Goal: Task Accomplishment & Management: Manage account settings

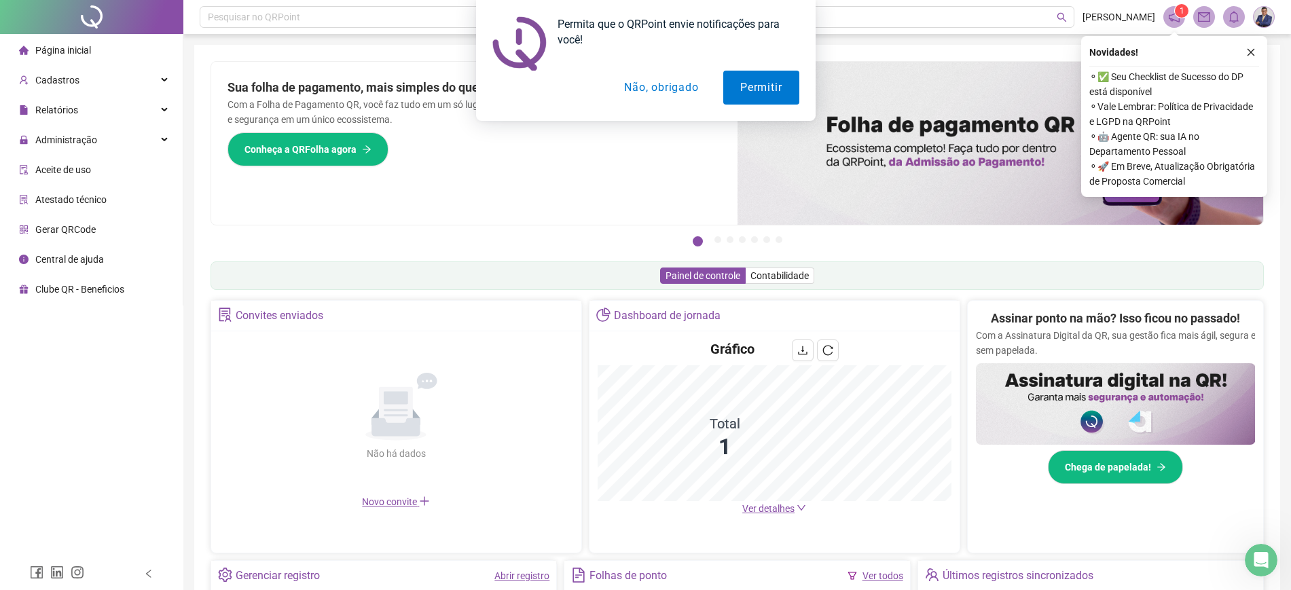
click at [633, 88] on button "Não, obrigado" at bounding box center [661, 88] width 108 height 34
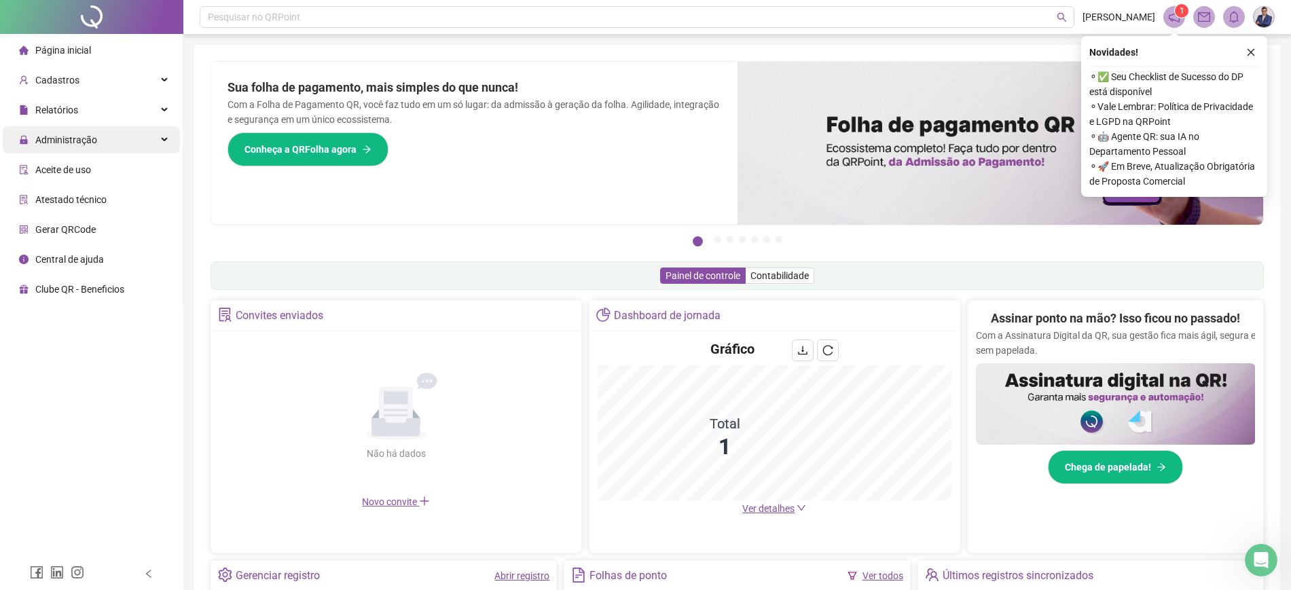
click at [148, 133] on div "Administração" at bounding box center [91, 139] width 177 height 27
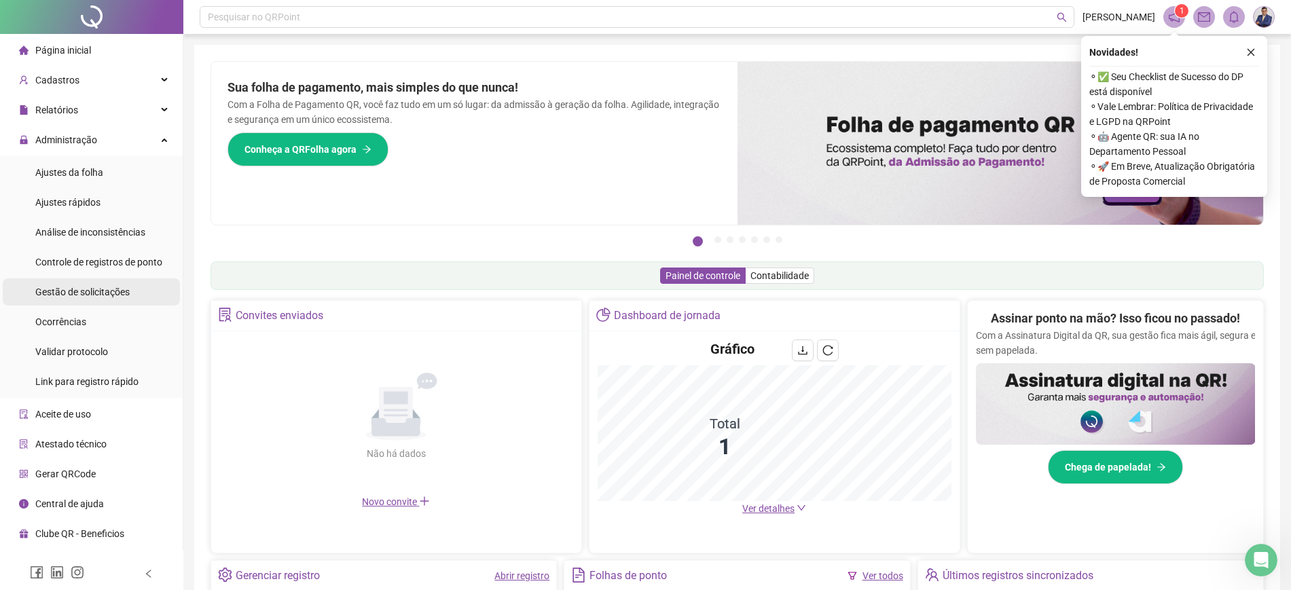
click at [98, 289] on span "Gestão de solicitações" at bounding box center [82, 292] width 94 height 11
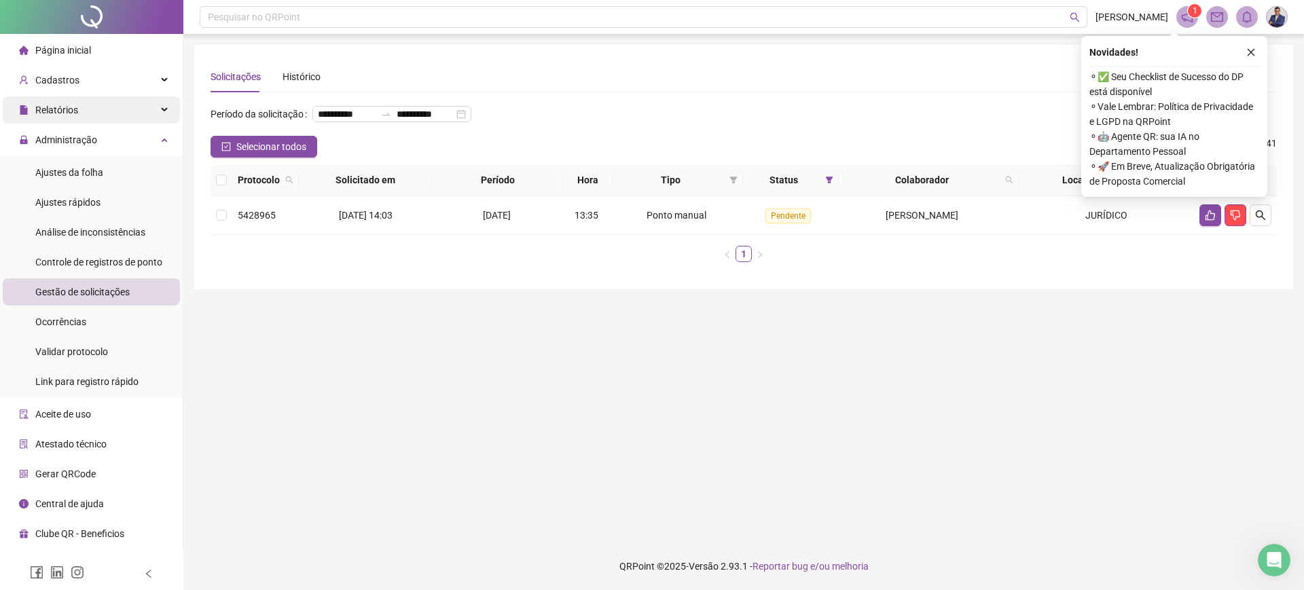
click at [161, 109] on div "Relatórios" at bounding box center [91, 109] width 177 height 27
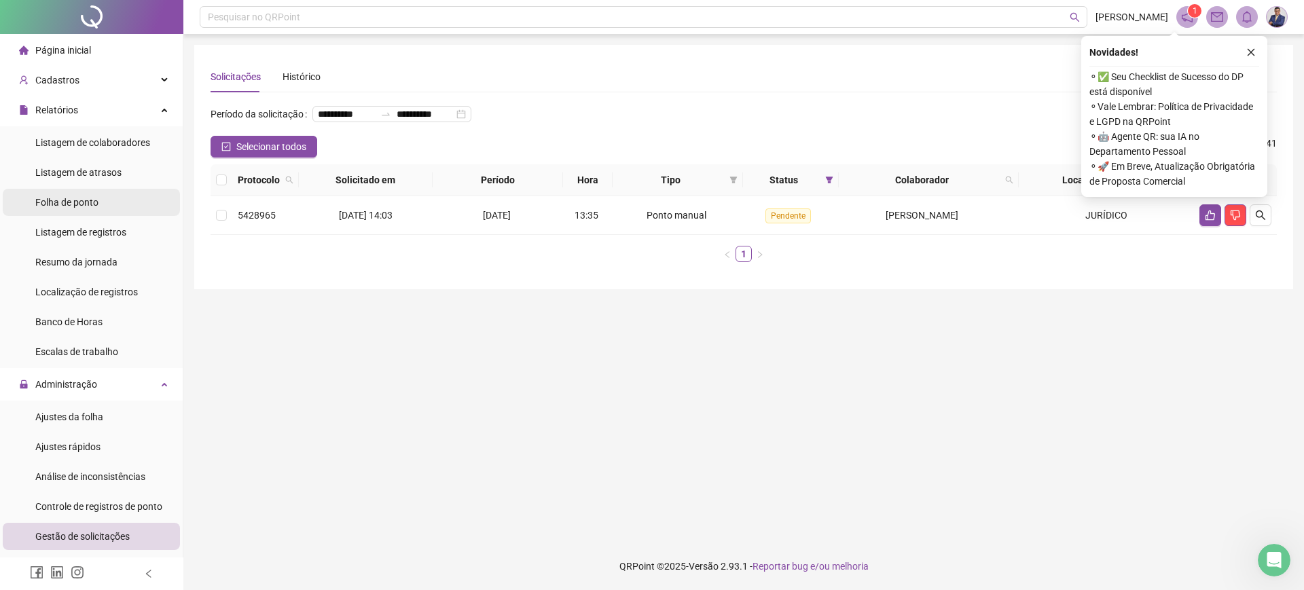
click at [92, 203] on span "Folha de ponto" at bounding box center [66, 202] width 63 height 11
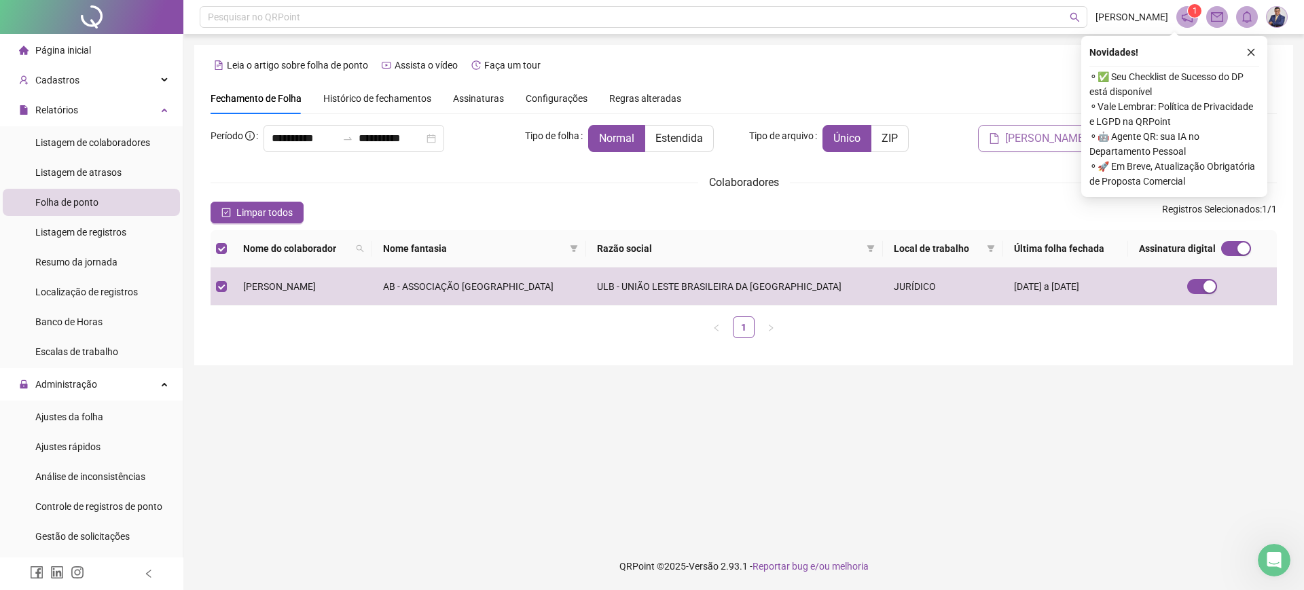
click at [1056, 141] on span "[PERSON_NAME]" at bounding box center [1046, 138] width 82 height 16
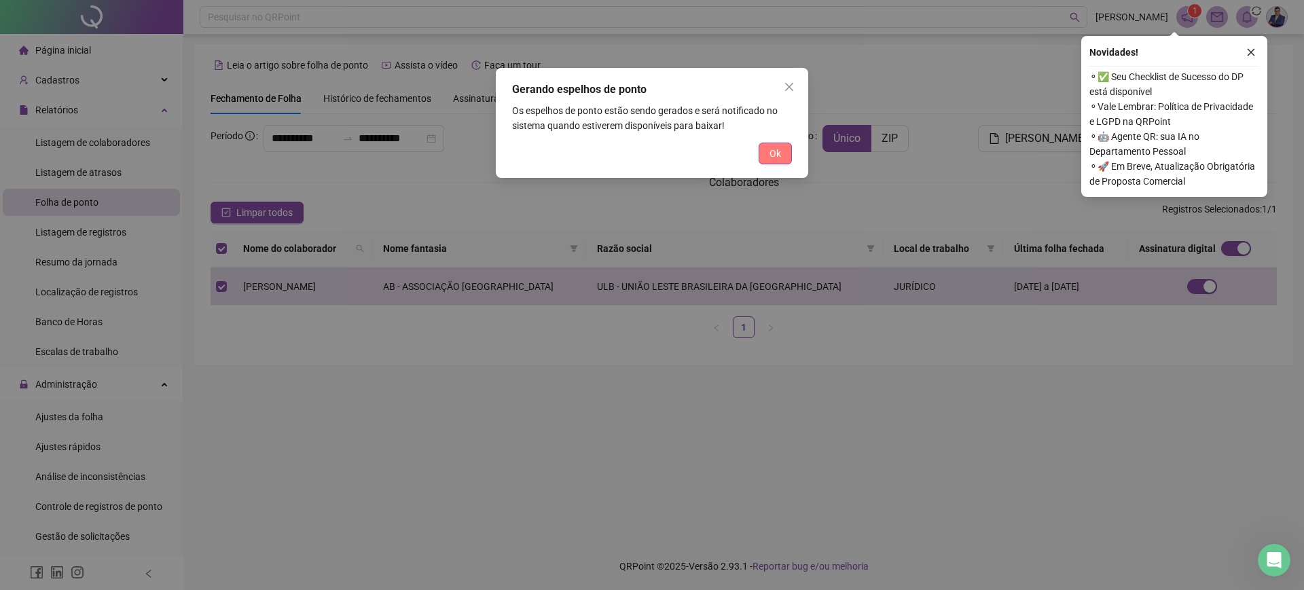
click at [771, 155] on span "Ok" at bounding box center [776, 153] width 12 height 15
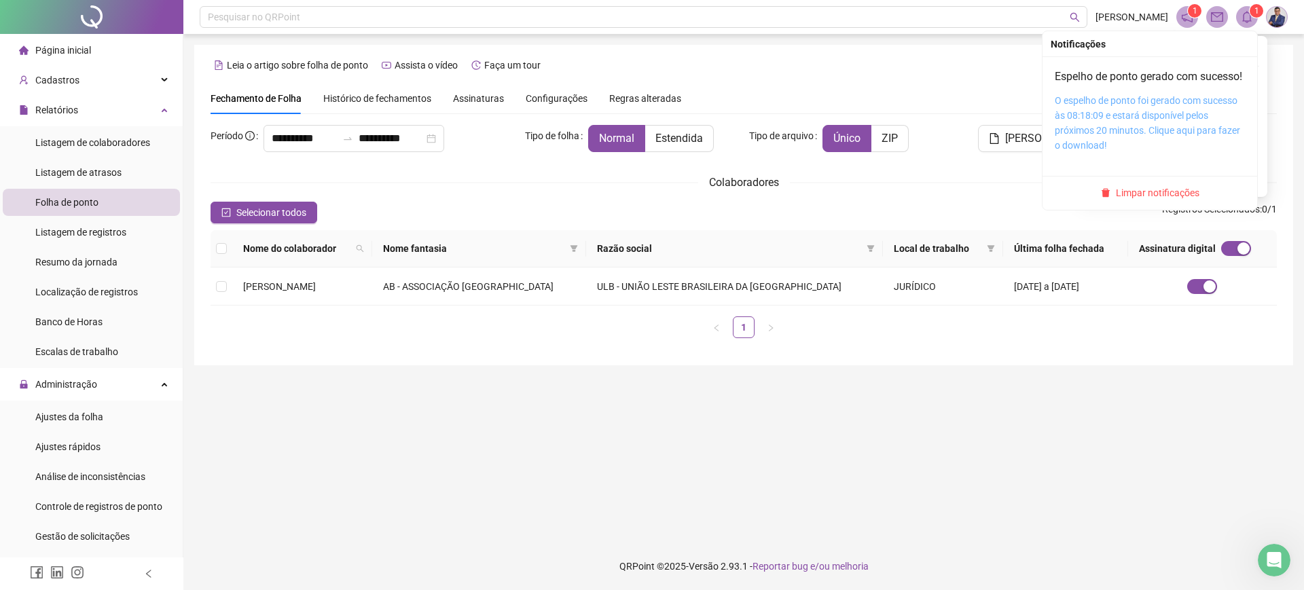
click at [1144, 115] on link "O espelho de ponto foi gerado com sucesso às 08:18:09 e estará disponível pelos…" at bounding box center [1147, 123] width 185 height 56
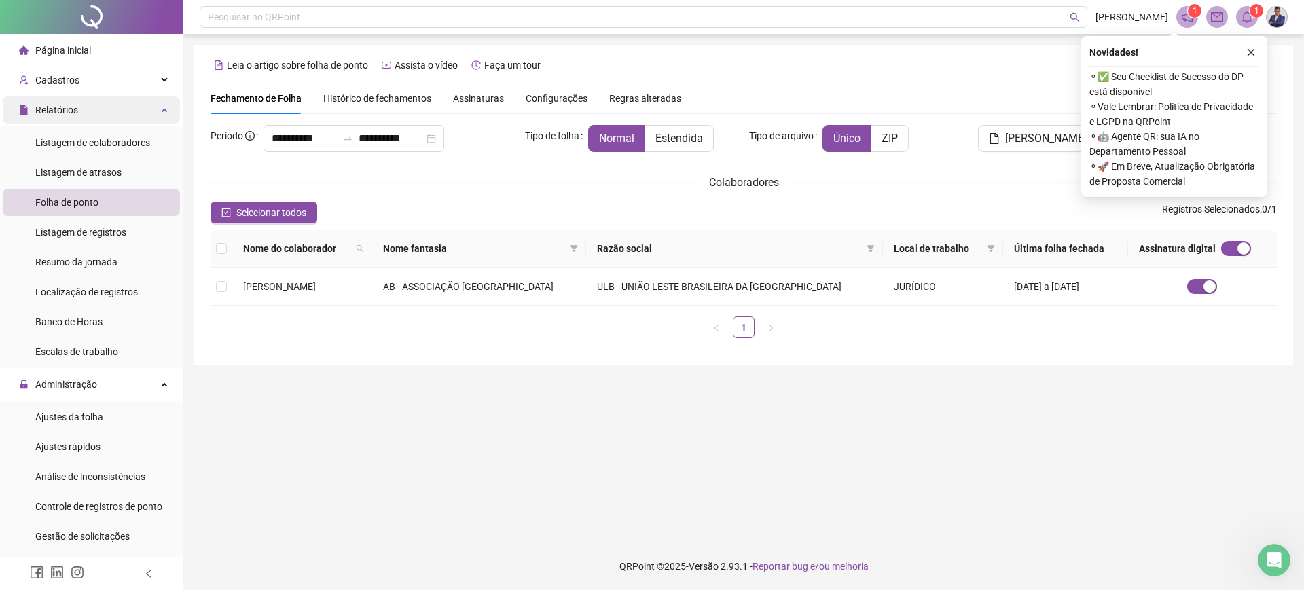
click at [151, 109] on div "Relatórios" at bounding box center [91, 109] width 177 height 27
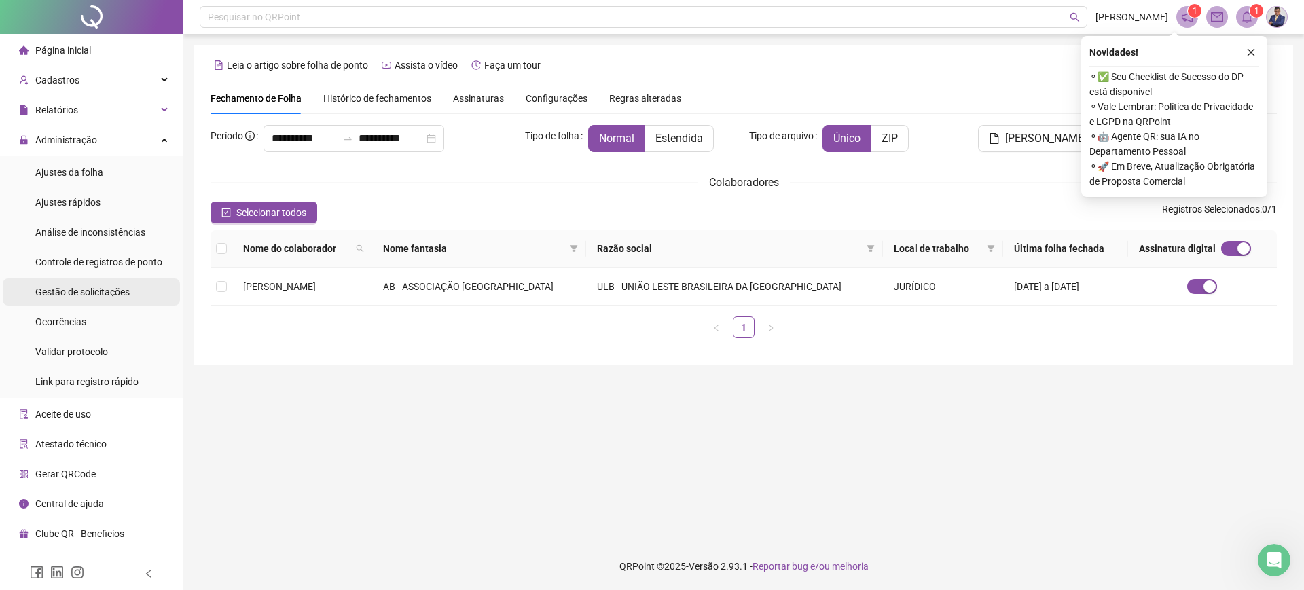
click at [88, 304] on div "Gestão de solicitações" at bounding box center [82, 291] width 94 height 27
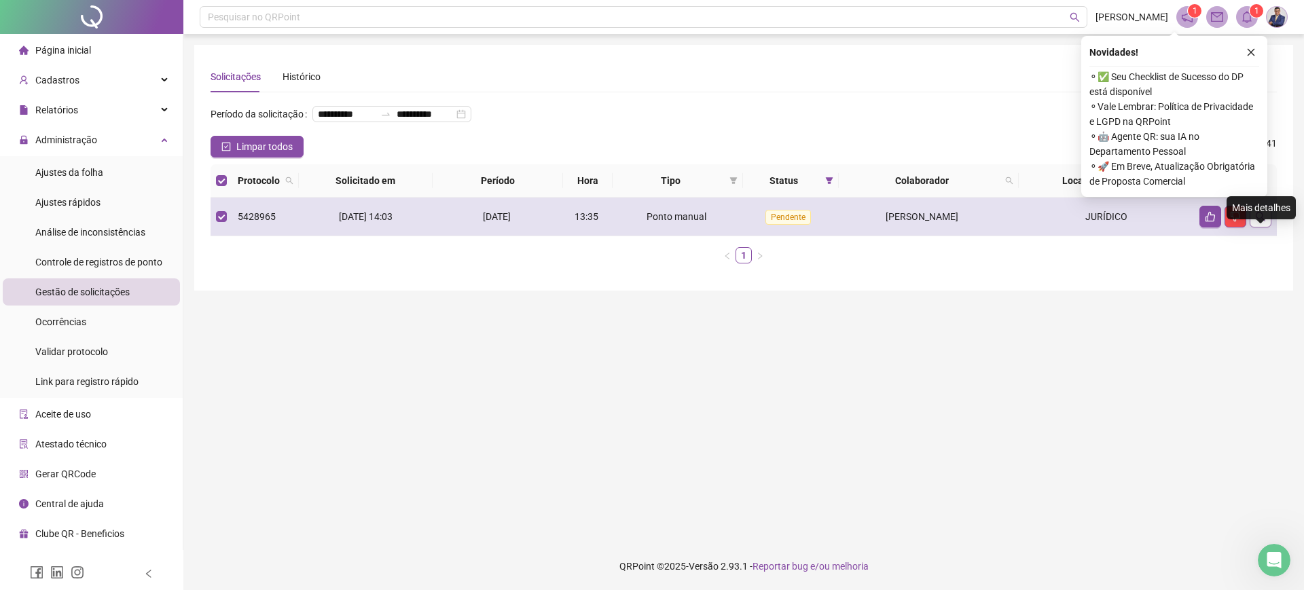
click at [1269, 228] on button "button" at bounding box center [1261, 217] width 22 height 22
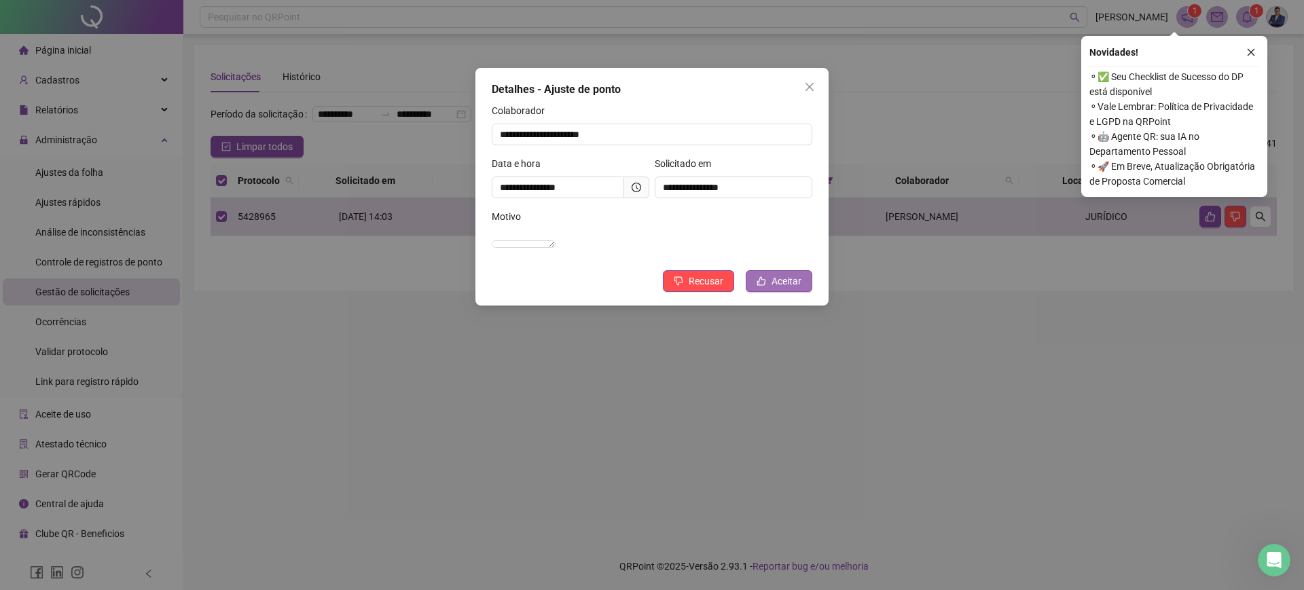
click at [787, 289] on span "Aceitar" at bounding box center [787, 281] width 30 height 15
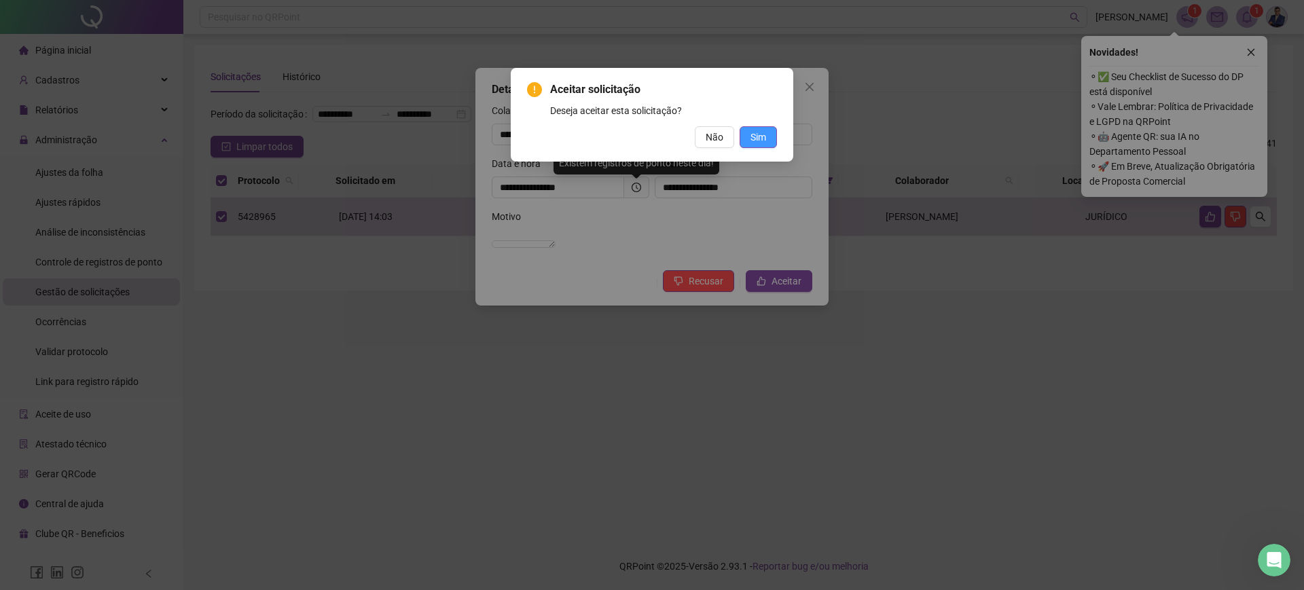
click at [759, 136] on span "Sim" at bounding box center [759, 137] width 16 height 15
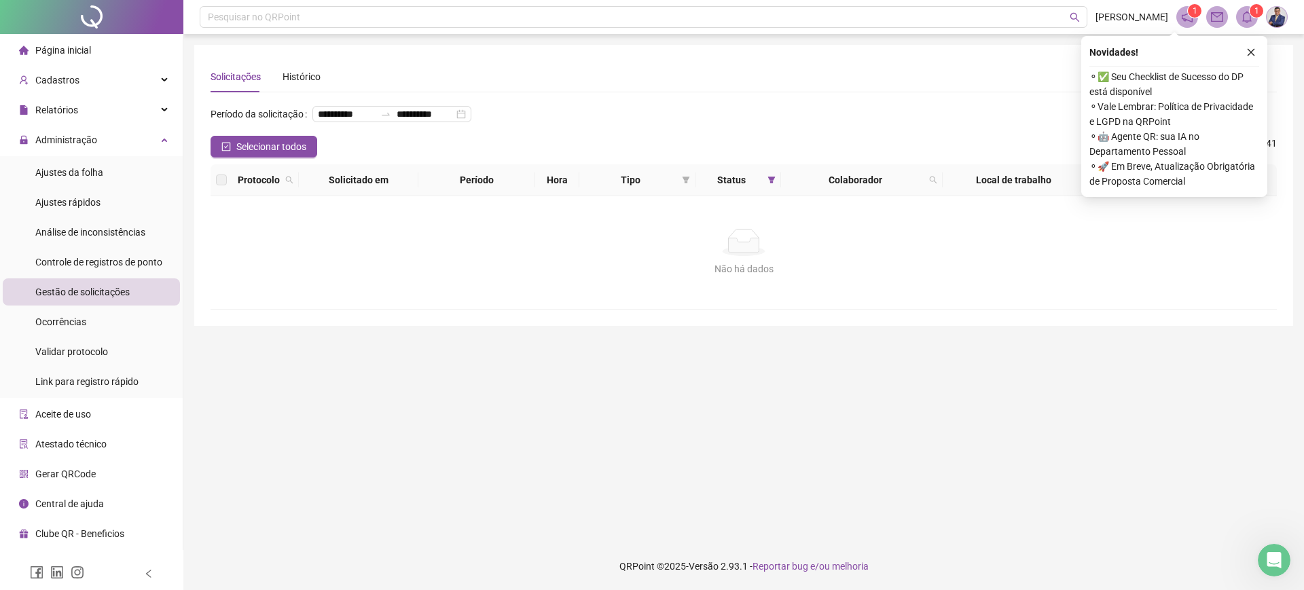
click at [58, 293] on span "Gestão de solicitações" at bounding box center [82, 292] width 94 height 11
click at [71, 294] on span "Gestão de solicitações" at bounding box center [82, 292] width 94 height 11
click at [94, 241] on div "Análise de inconsistências" at bounding box center [90, 232] width 110 height 27
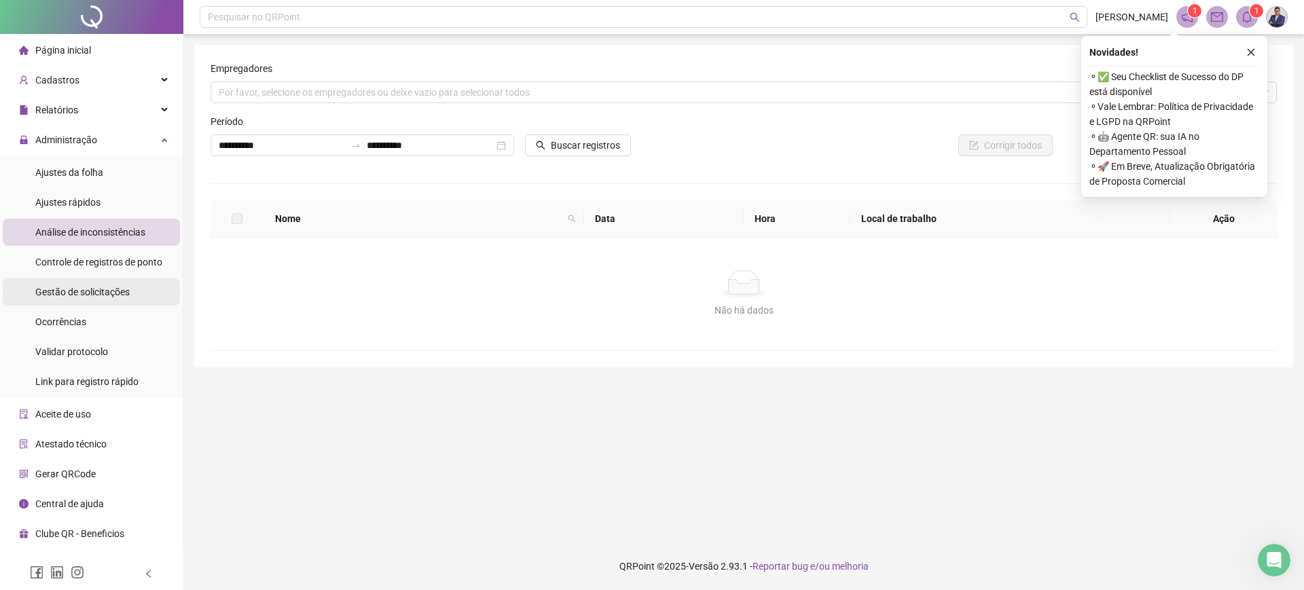
click at [69, 298] on div "Gestão de solicitações" at bounding box center [82, 291] width 94 height 27
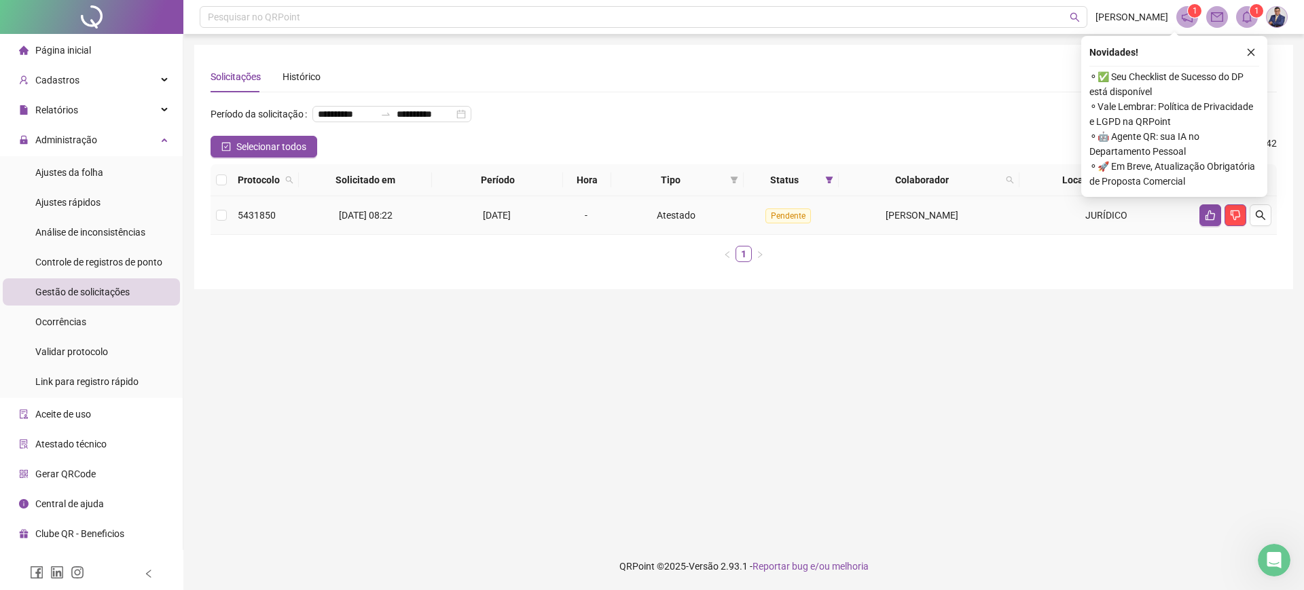
click at [677, 221] on span "Atestado" at bounding box center [676, 215] width 39 height 11
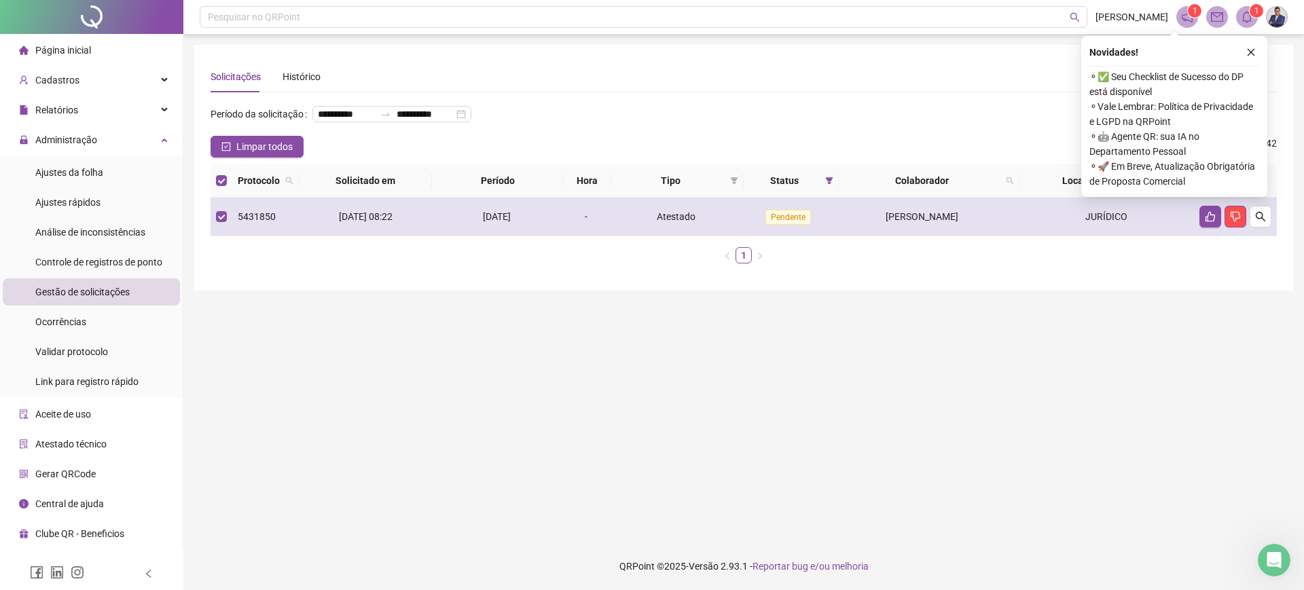
click at [677, 222] on span "Atestado" at bounding box center [676, 216] width 39 height 11
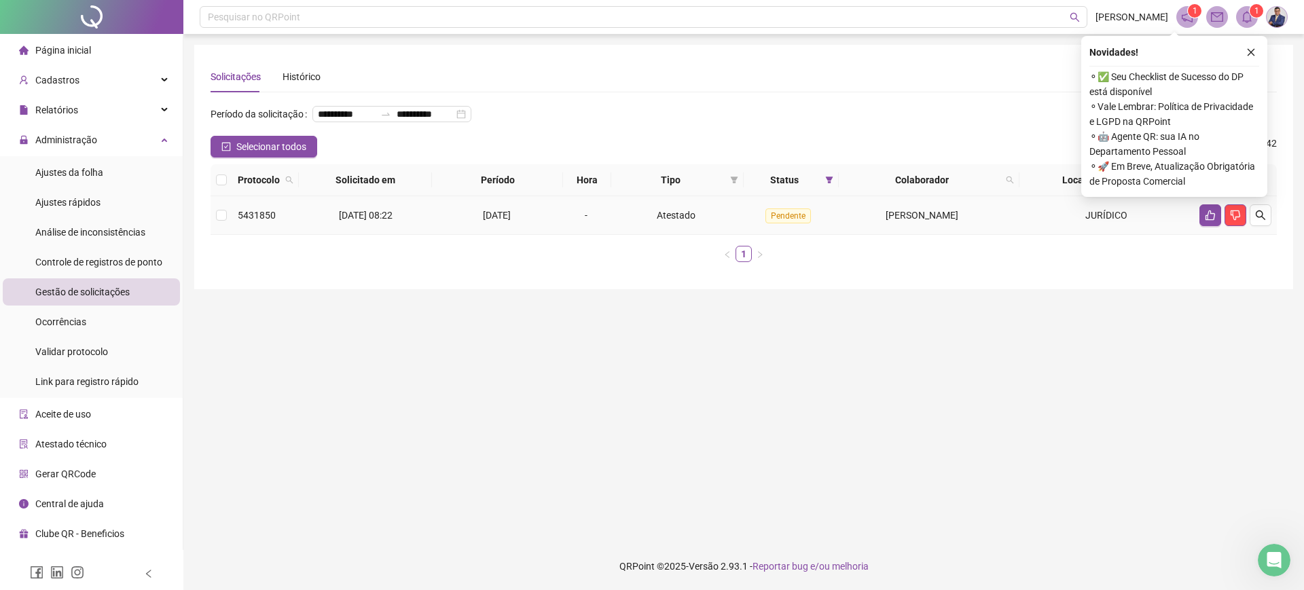
click at [1274, 235] on td at bounding box center [1235, 215] width 83 height 39
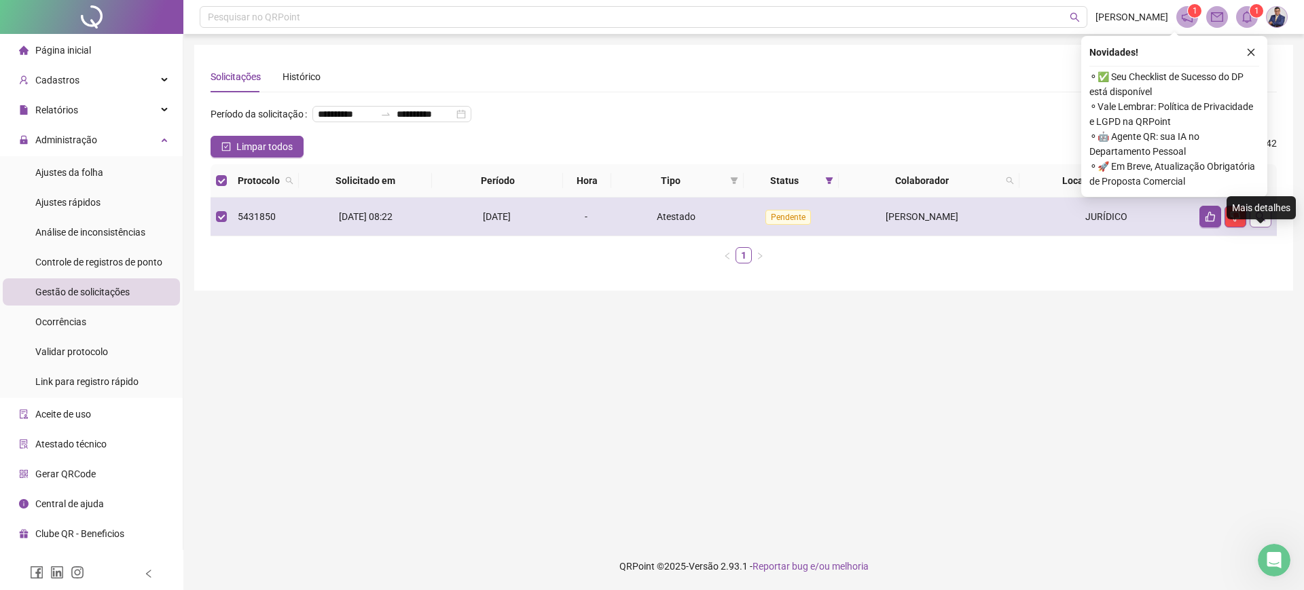
click at [1261, 222] on icon "search" at bounding box center [1260, 216] width 11 height 11
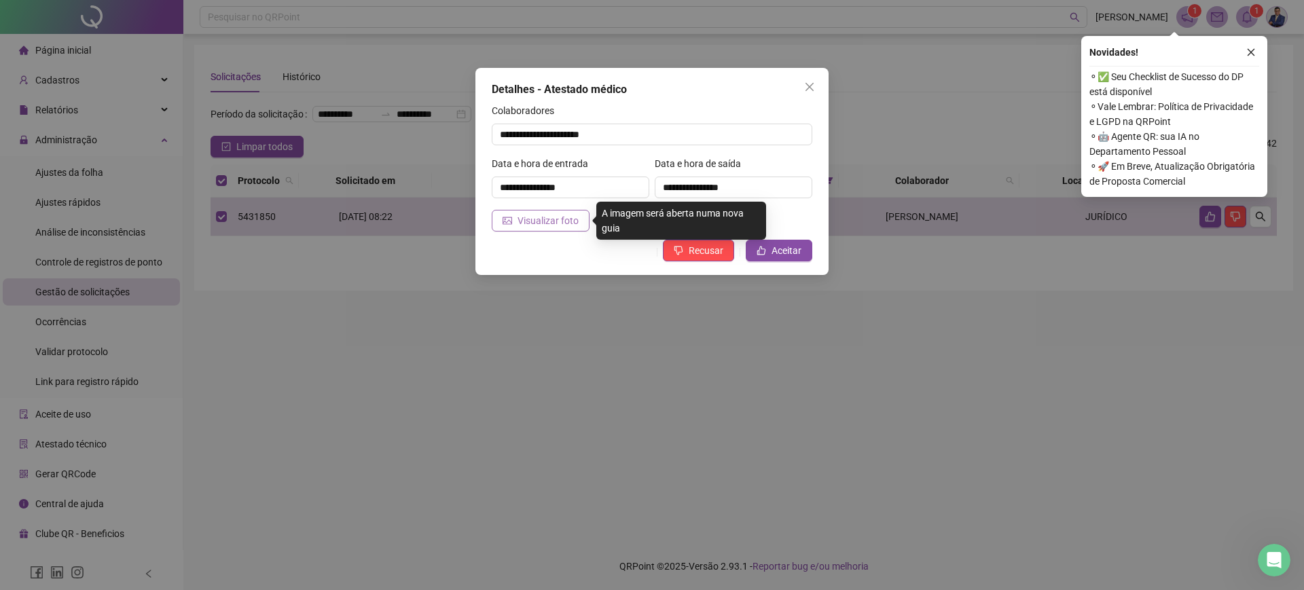
click at [560, 224] on span "Visualizar foto" at bounding box center [548, 220] width 61 height 15
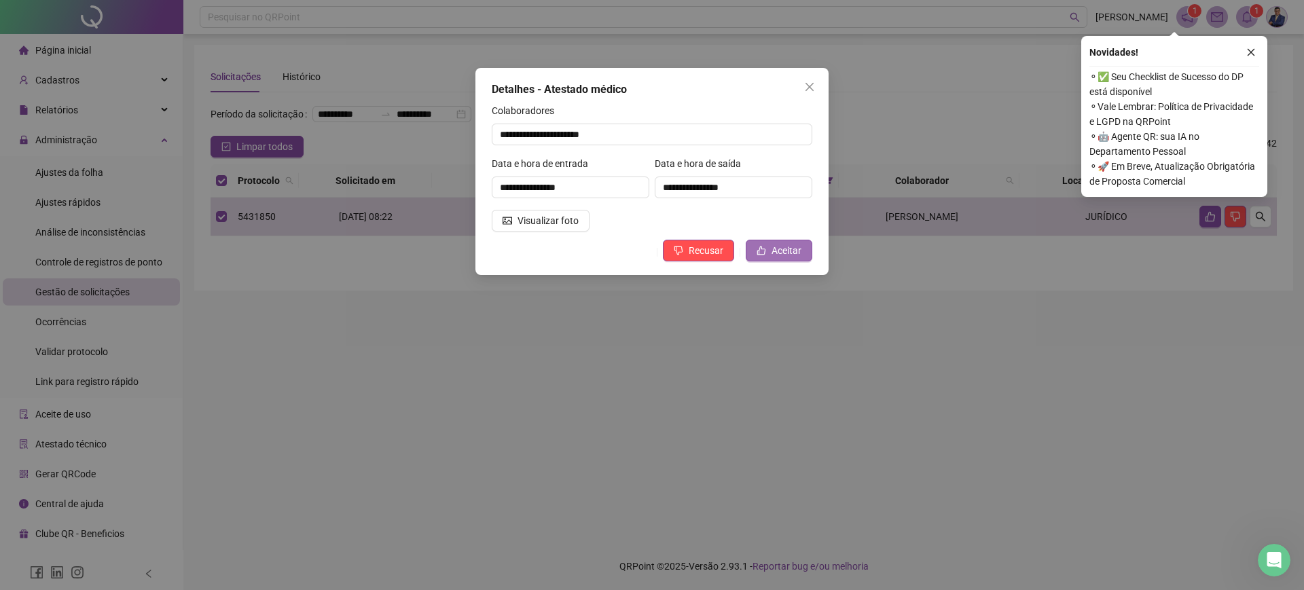
click at [785, 251] on span "Aceitar" at bounding box center [787, 250] width 30 height 15
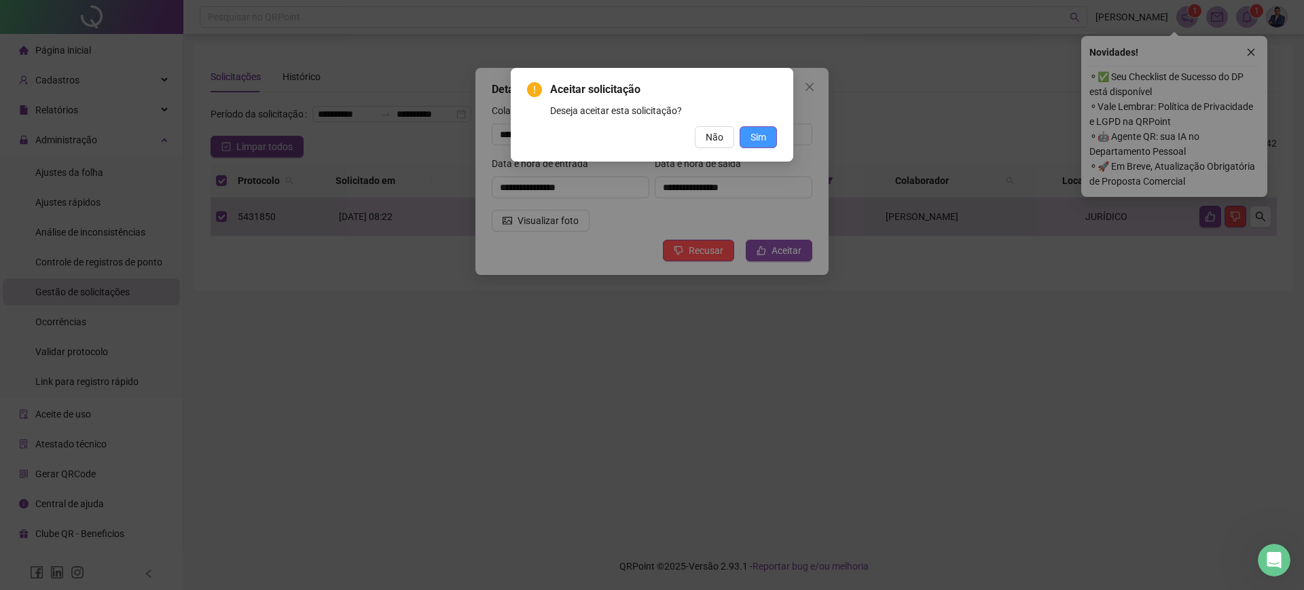
click at [755, 137] on span "Sim" at bounding box center [759, 137] width 16 height 15
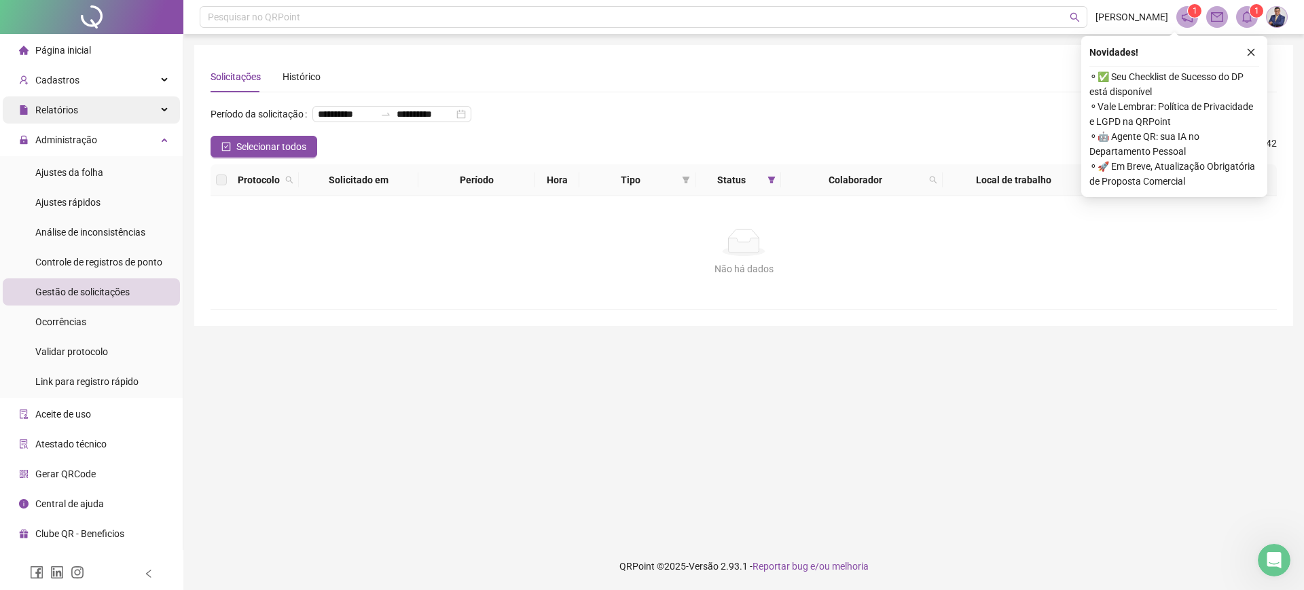
click at [113, 109] on div "Relatórios" at bounding box center [91, 109] width 177 height 27
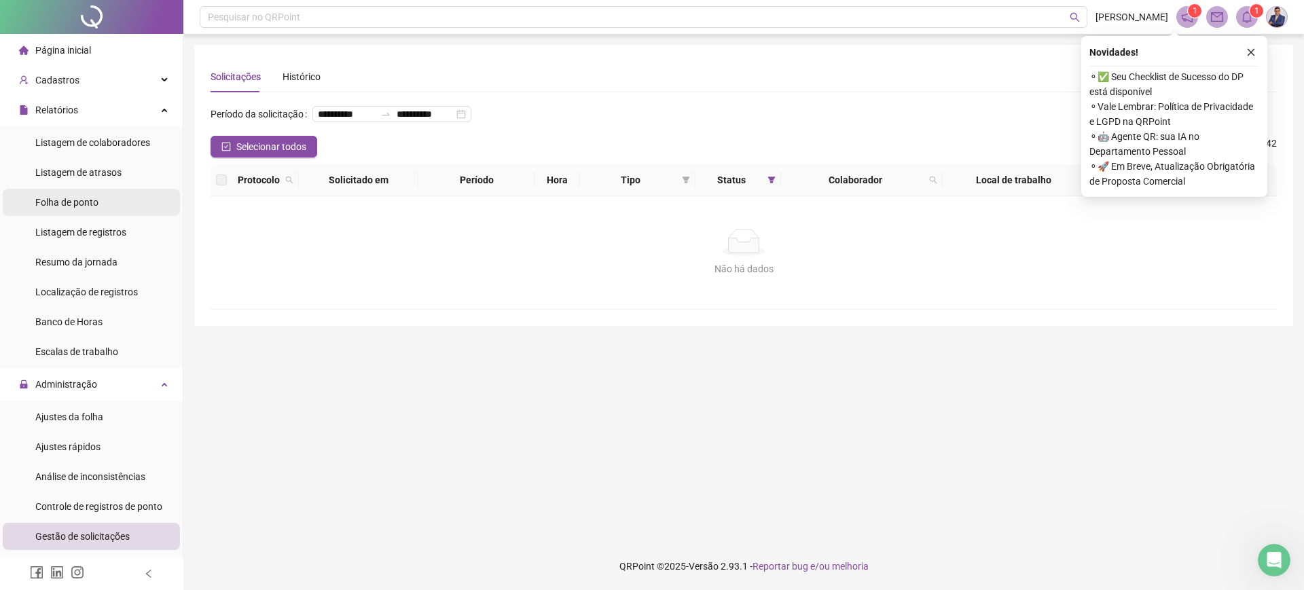
click at [113, 209] on li "Folha de ponto" at bounding box center [91, 202] width 177 height 27
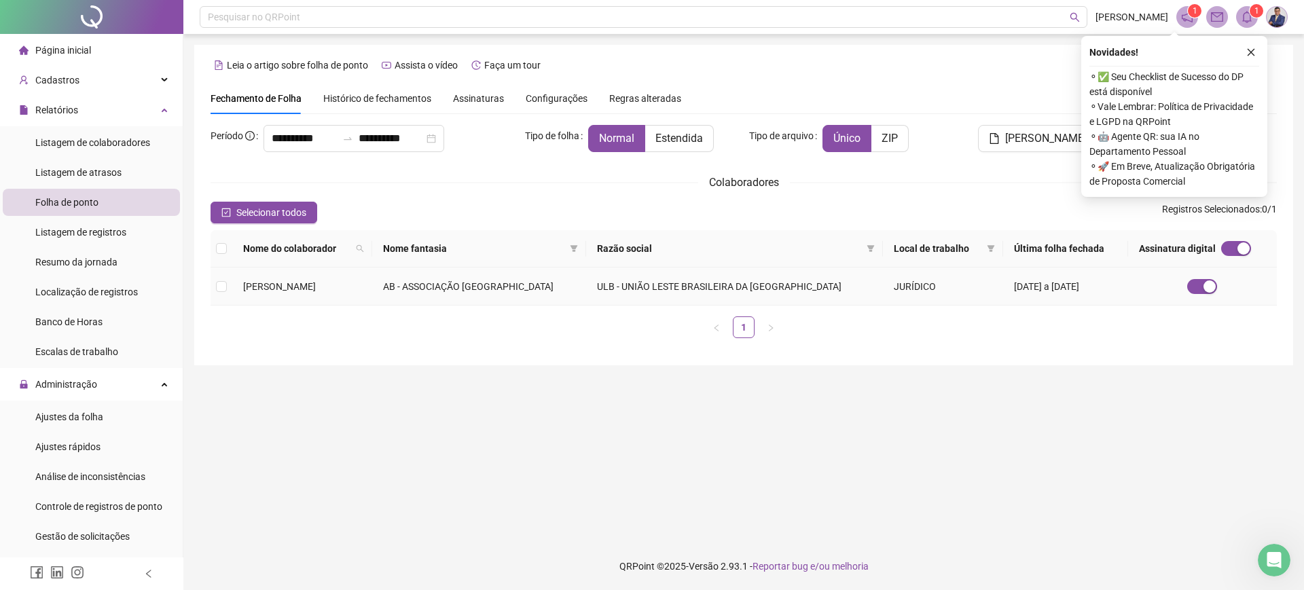
click at [215, 287] on td at bounding box center [222, 287] width 22 height 38
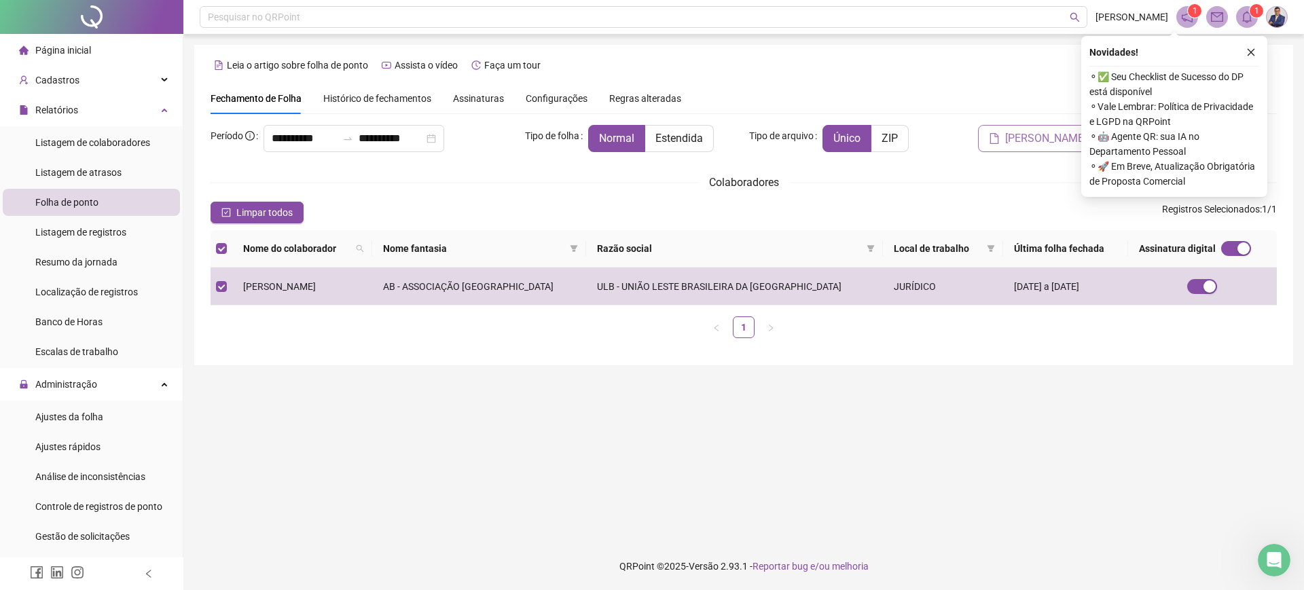
click at [1032, 145] on span "[PERSON_NAME]" at bounding box center [1046, 138] width 82 height 16
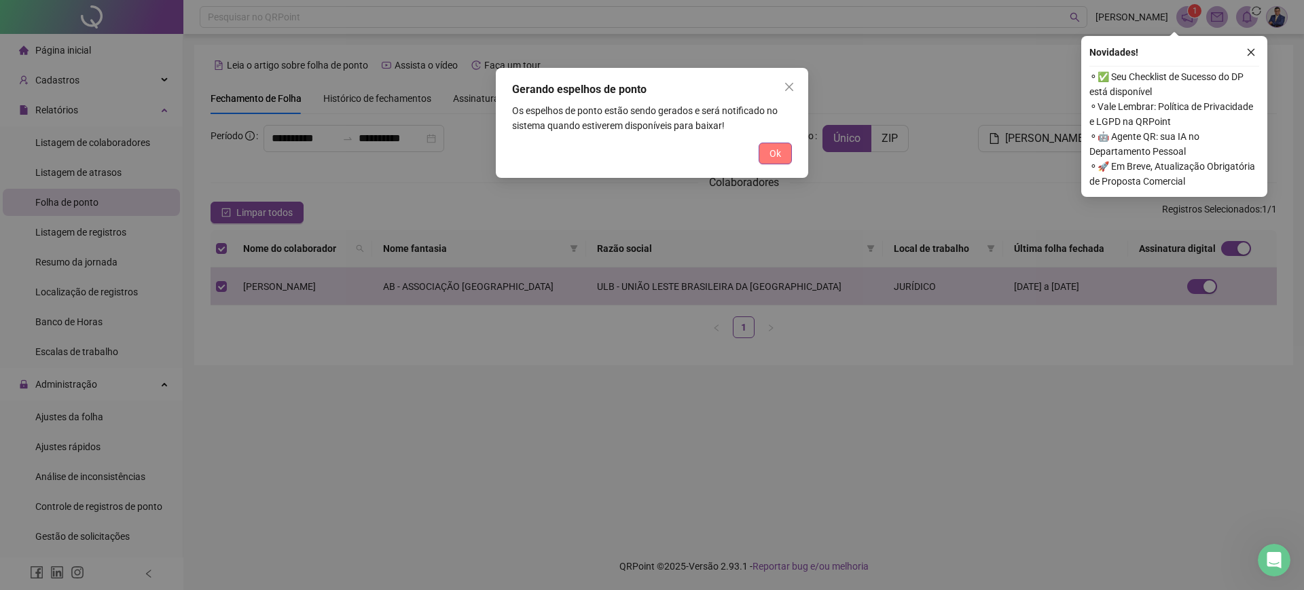
click at [778, 158] on span "Ok" at bounding box center [776, 153] width 12 height 15
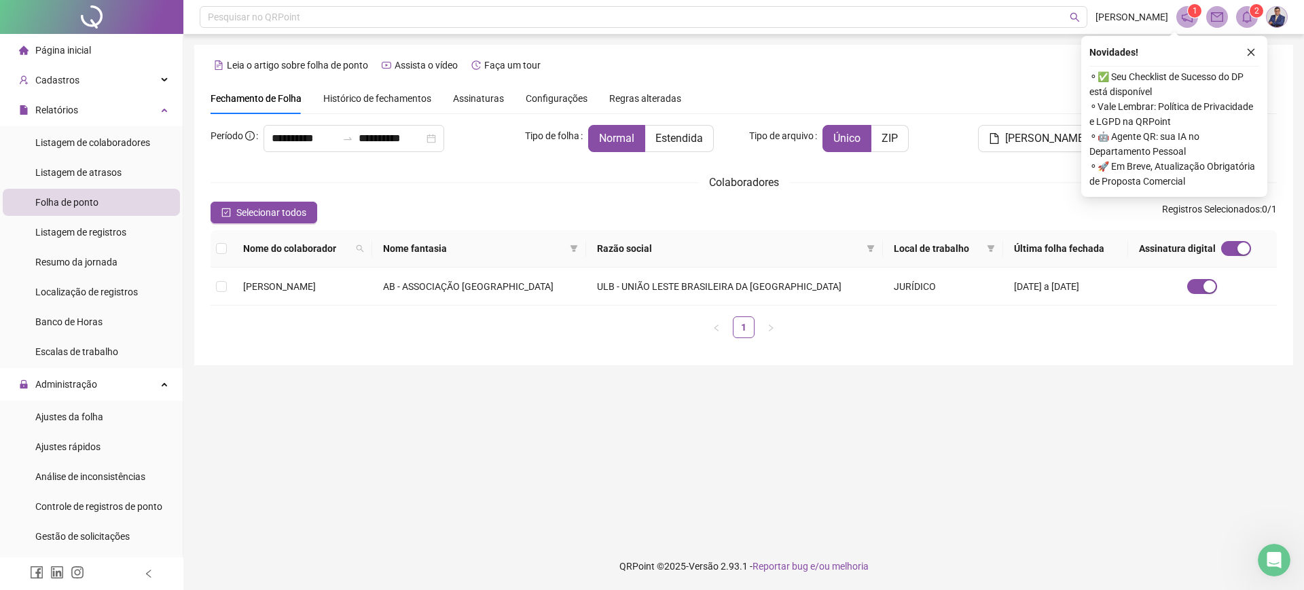
click at [1248, 16] on icon "bell" at bounding box center [1247, 17] width 12 height 12
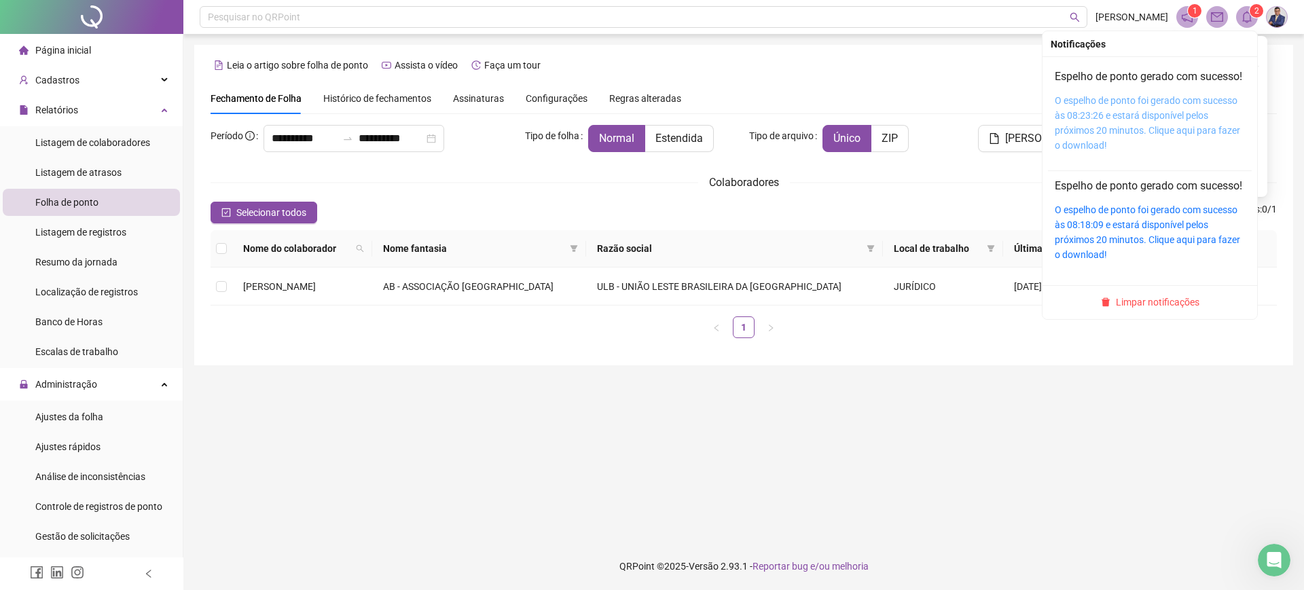
click at [1118, 114] on link "O espelho de ponto foi gerado com sucesso às 08:23:26 e estará disponível pelos…" at bounding box center [1147, 123] width 185 height 56
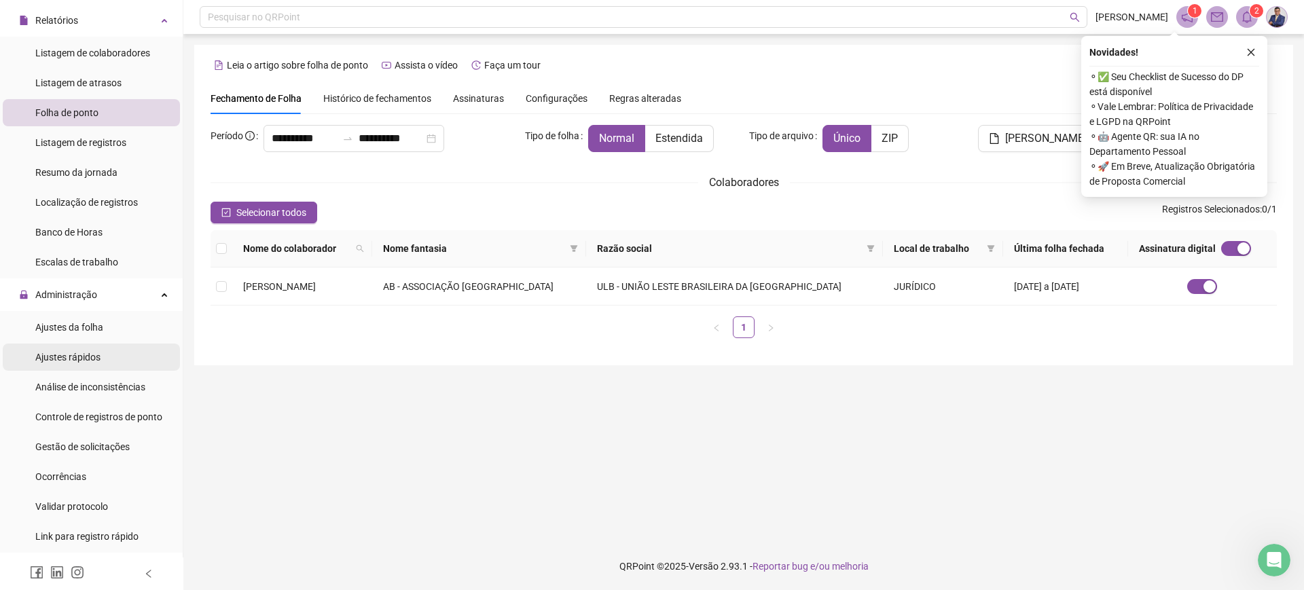
scroll to position [170, 0]
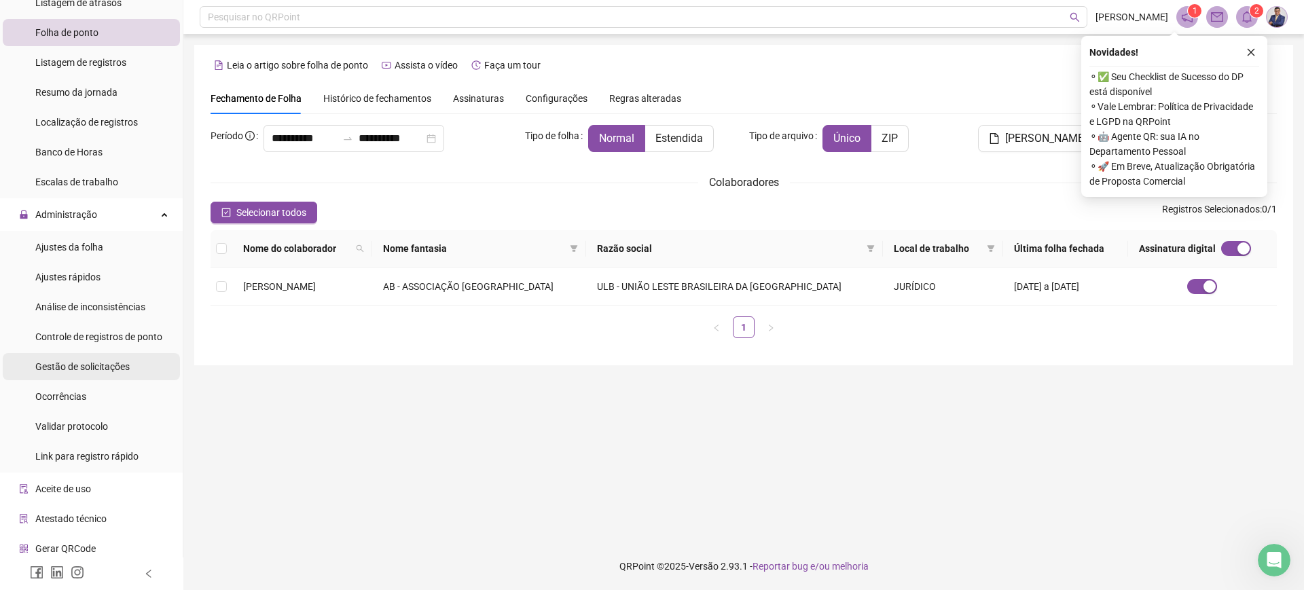
click at [113, 364] on span "Gestão de solicitações" at bounding box center [82, 366] width 94 height 11
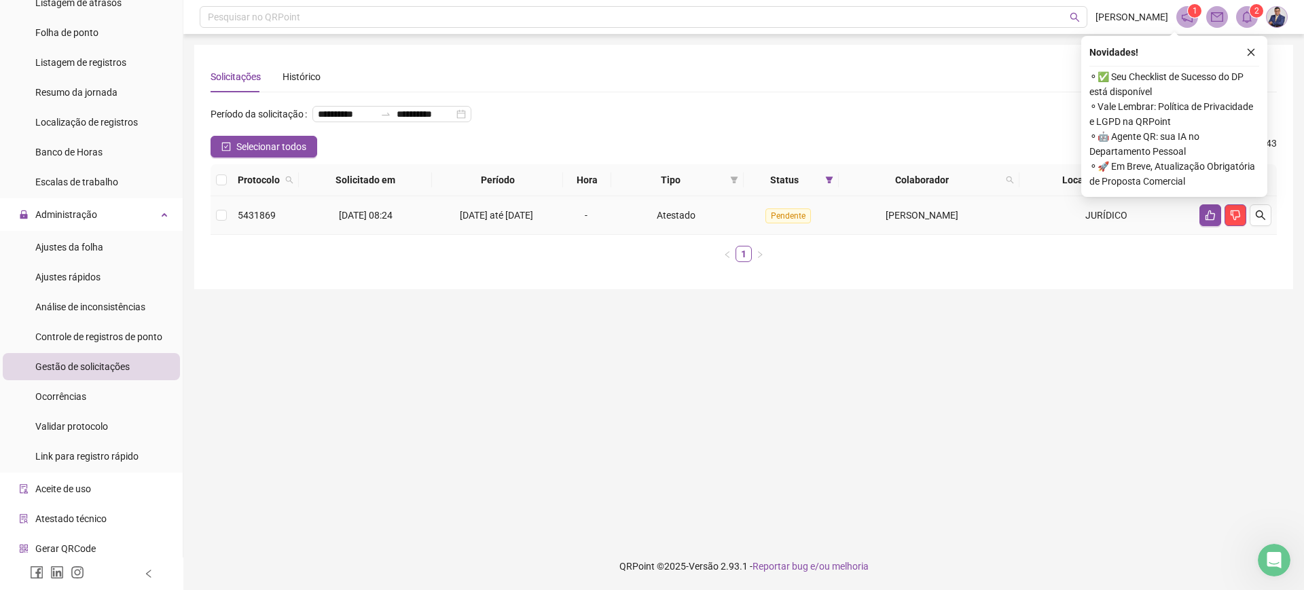
click at [944, 221] on span "[PERSON_NAME]" at bounding box center [922, 215] width 73 height 11
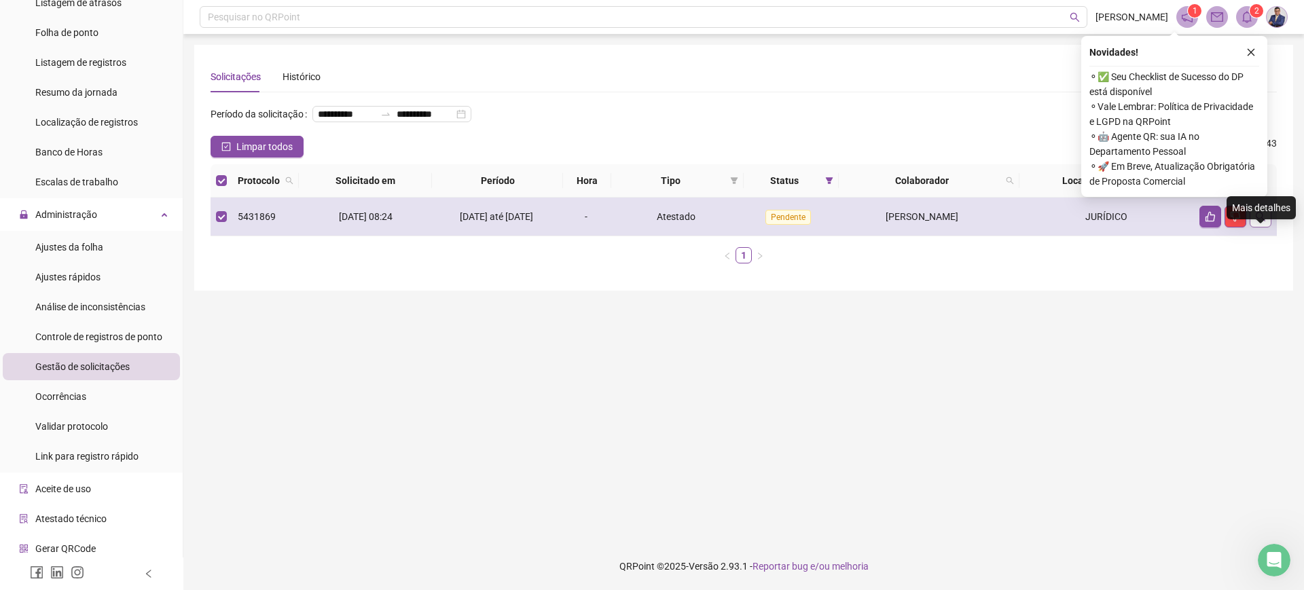
click at [1261, 221] on icon "search" at bounding box center [1261, 217] width 10 height 10
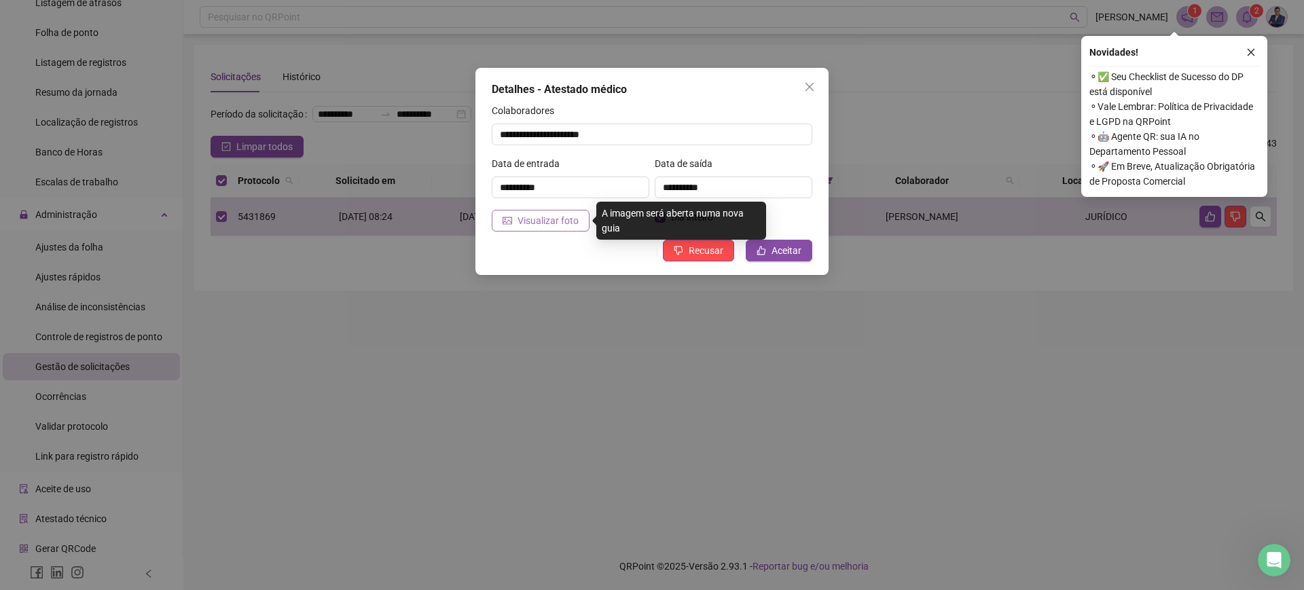
click at [530, 223] on span "Visualizar foto" at bounding box center [548, 220] width 61 height 15
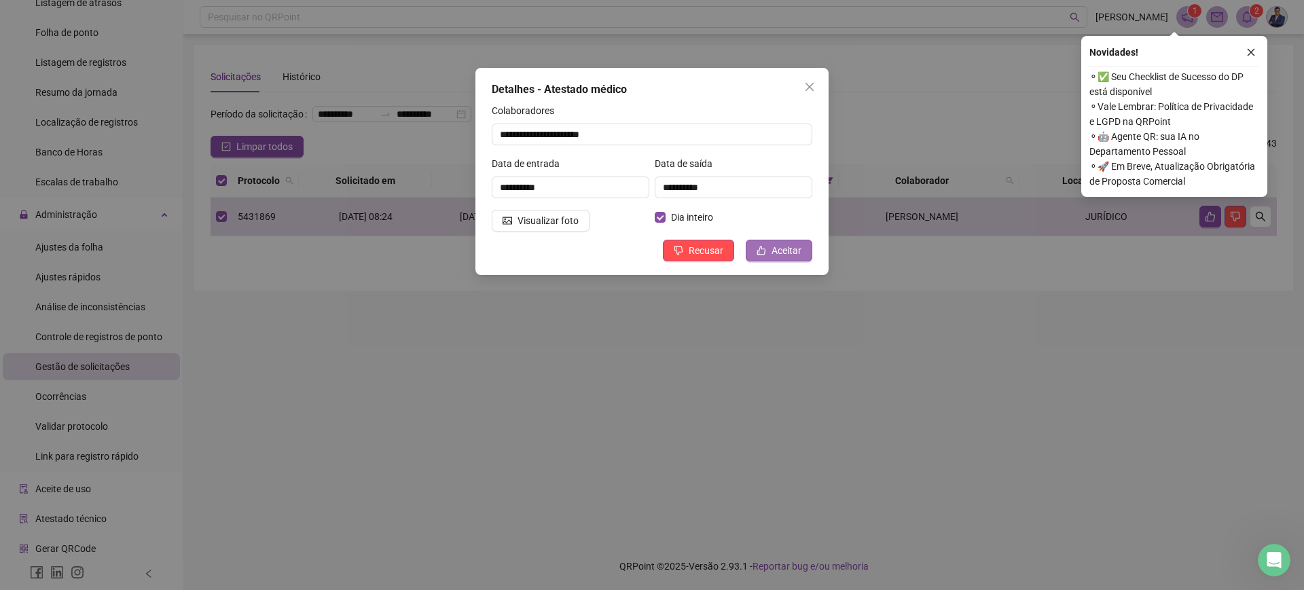
click at [791, 249] on span "Aceitar" at bounding box center [787, 250] width 30 height 15
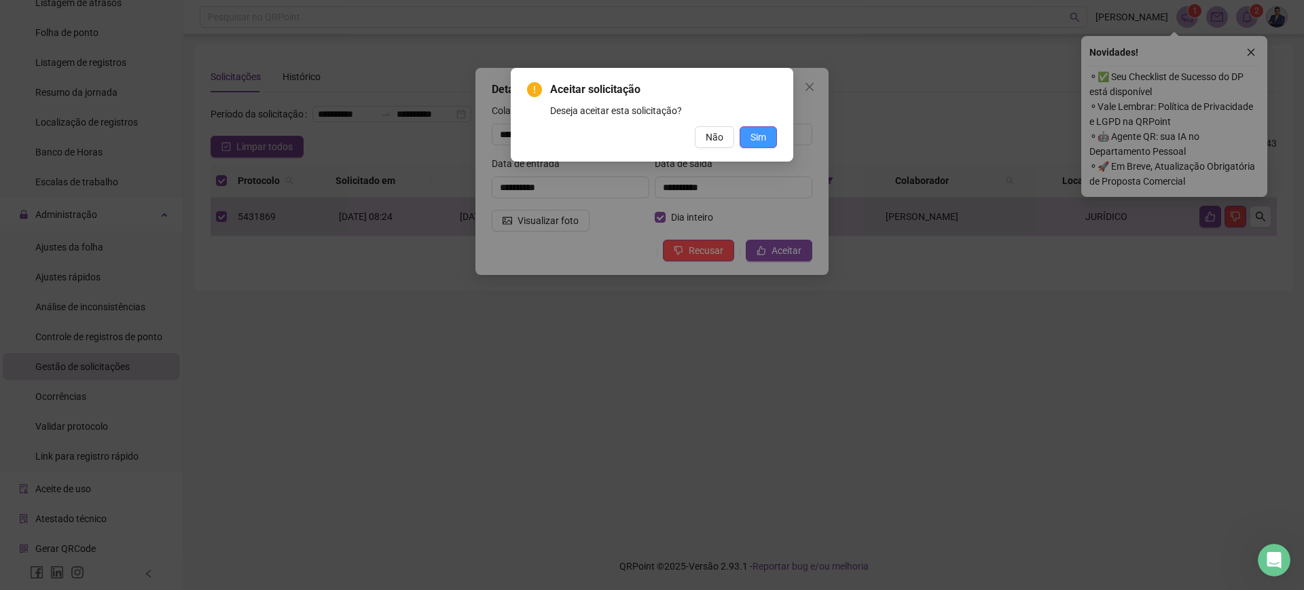
click at [765, 137] on span "Sim" at bounding box center [759, 137] width 16 height 15
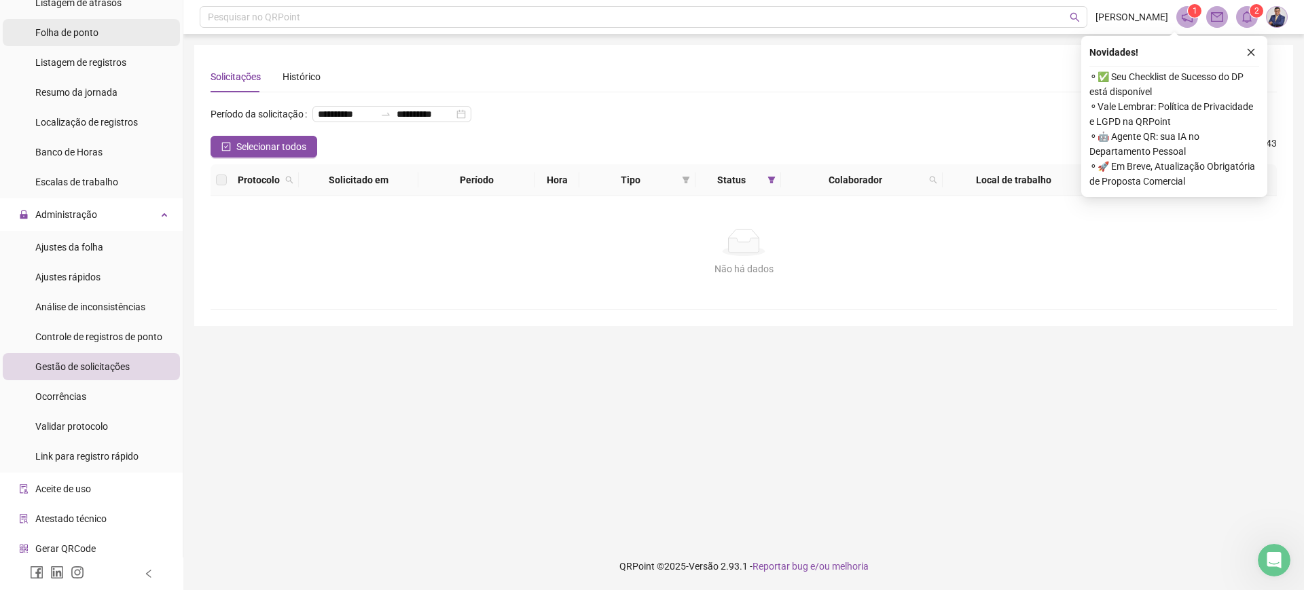
click at [89, 39] on div "Folha de ponto" at bounding box center [66, 32] width 63 height 27
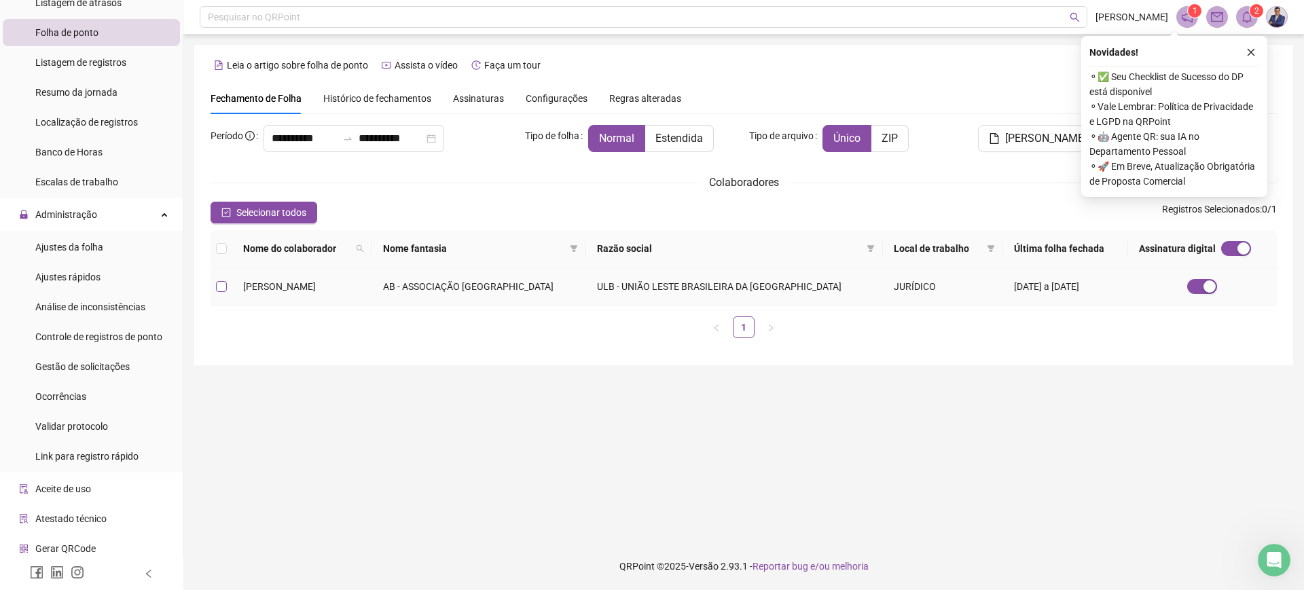
click at [224, 293] on label at bounding box center [221, 286] width 11 height 15
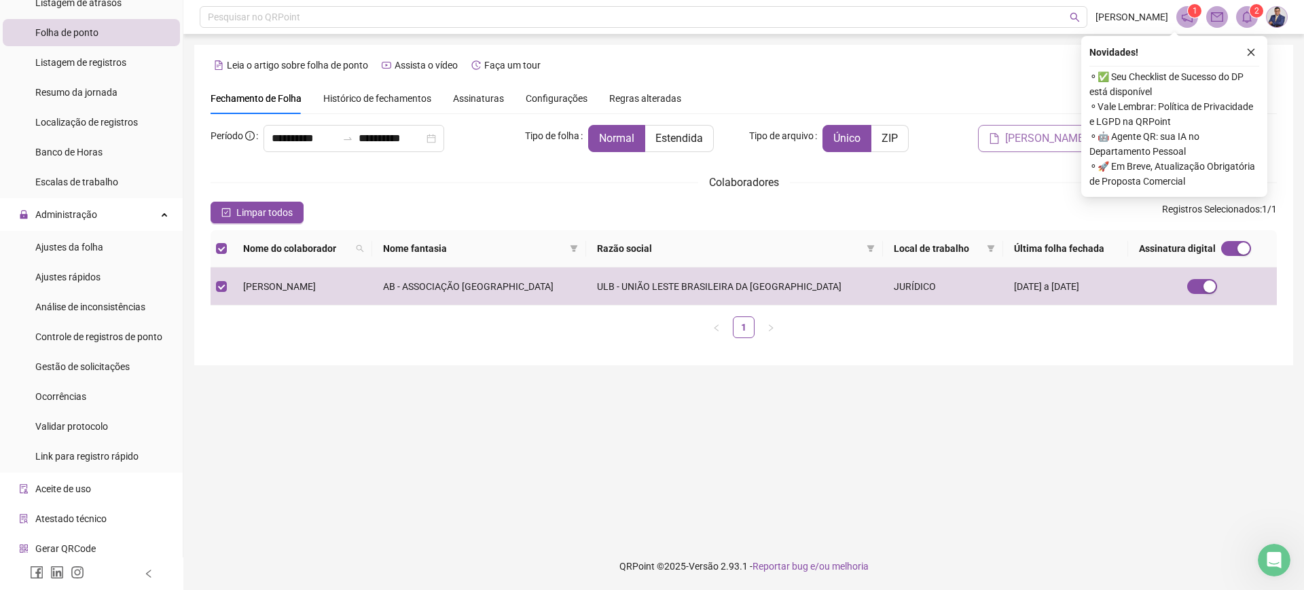
click at [1024, 141] on span "[PERSON_NAME]" at bounding box center [1046, 138] width 82 height 16
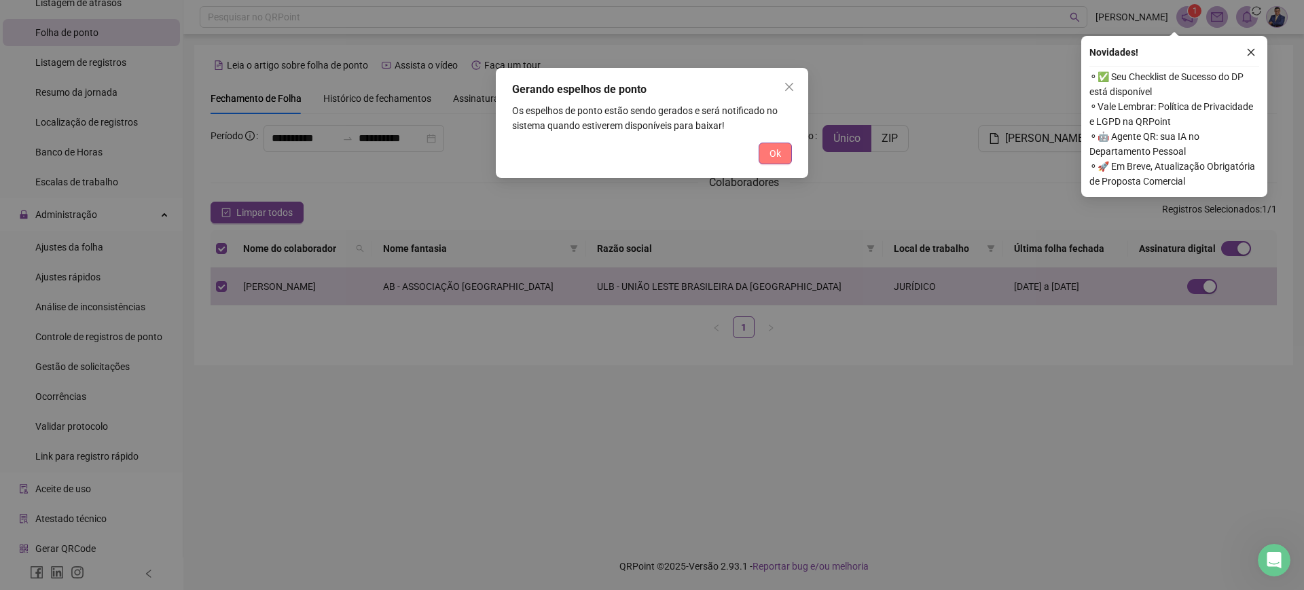
click at [766, 154] on button "Ok" at bounding box center [775, 154] width 33 height 22
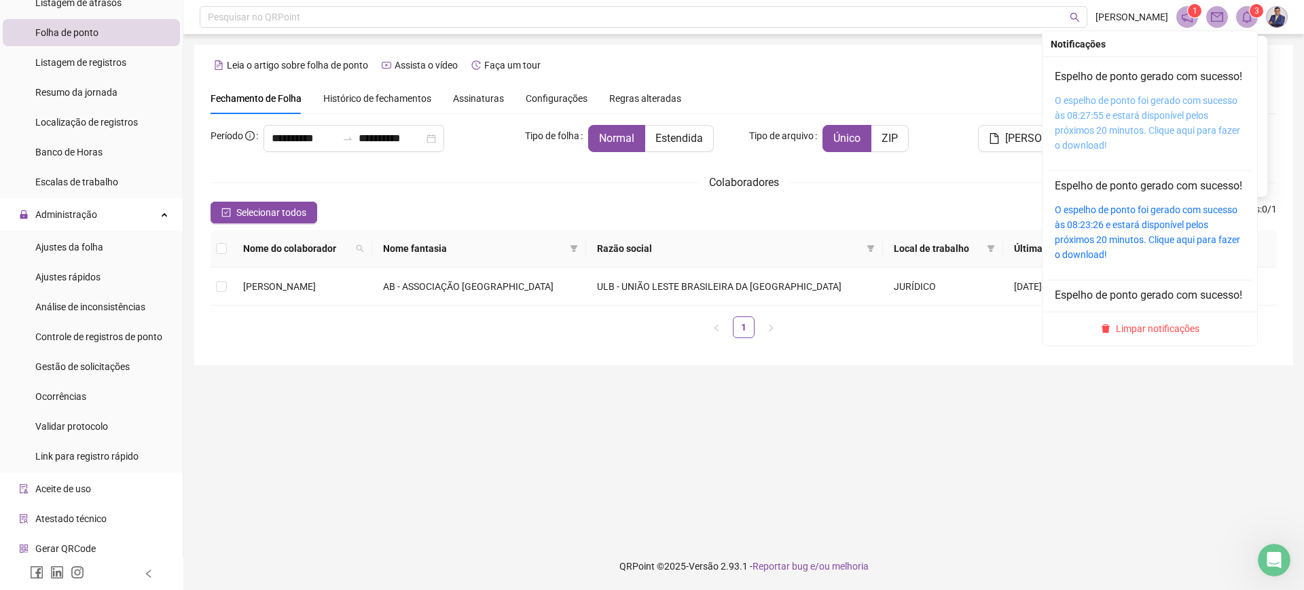
click at [1156, 114] on link "O espelho de ponto foi gerado com sucesso às 08:27:55 e estará disponível pelos…" at bounding box center [1147, 123] width 185 height 56
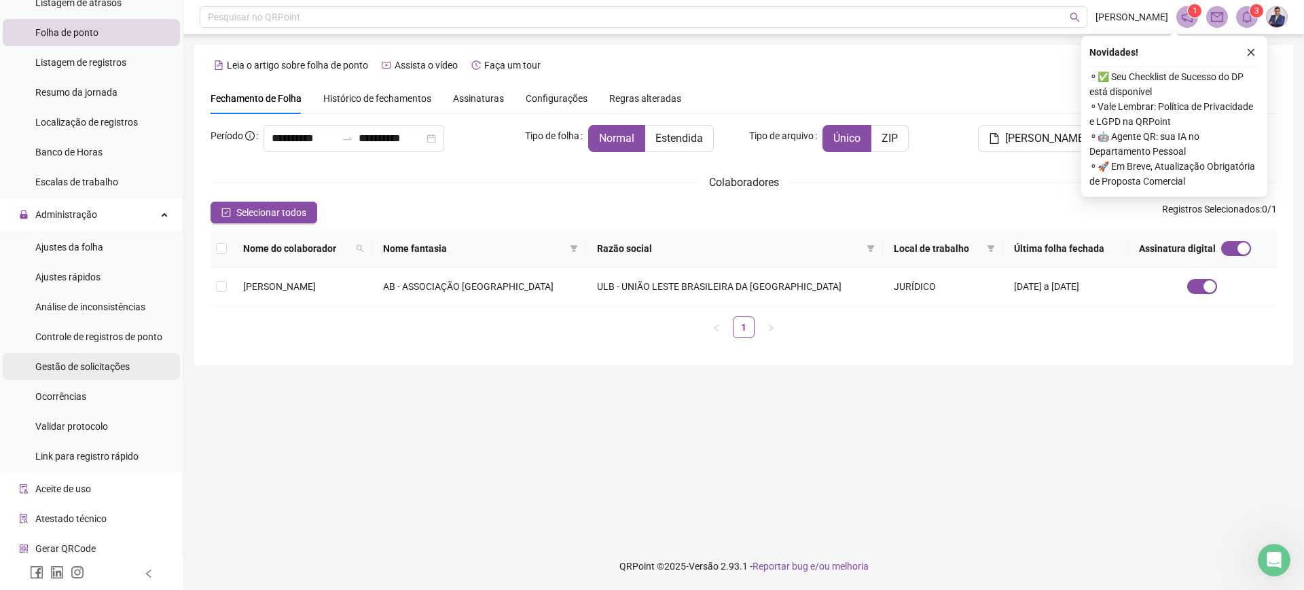
click at [94, 372] on span "Gestão de solicitações" at bounding box center [82, 366] width 94 height 11
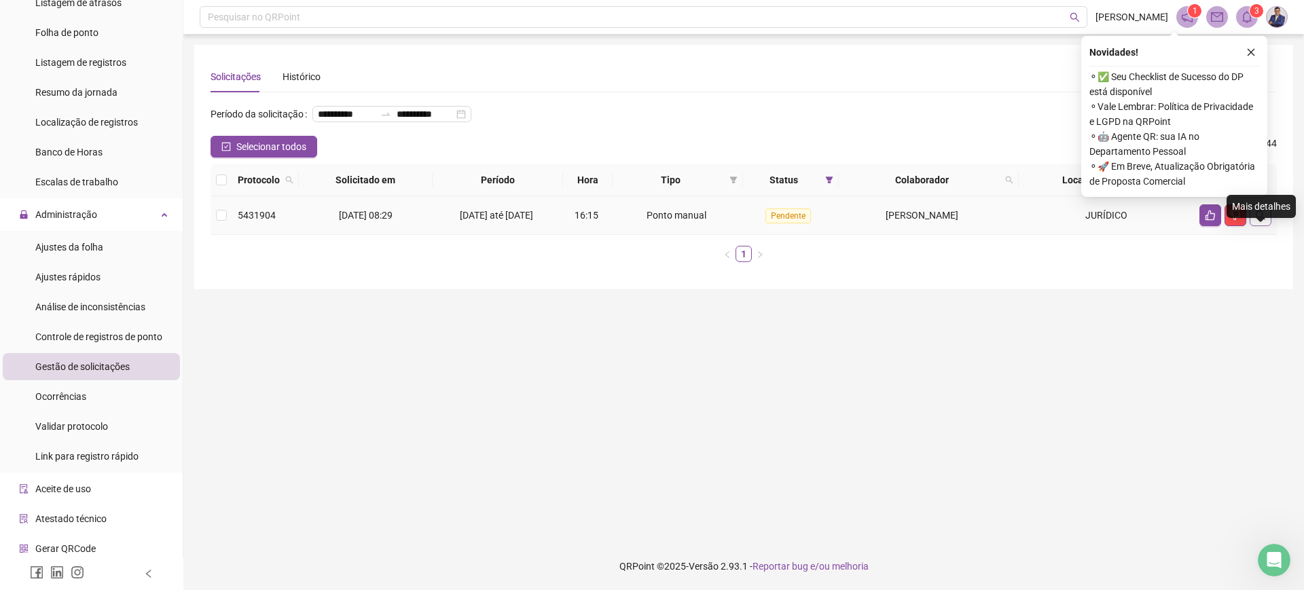
click at [1260, 221] on icon "search" at bounding box center [1260, 215] width 11 height 11
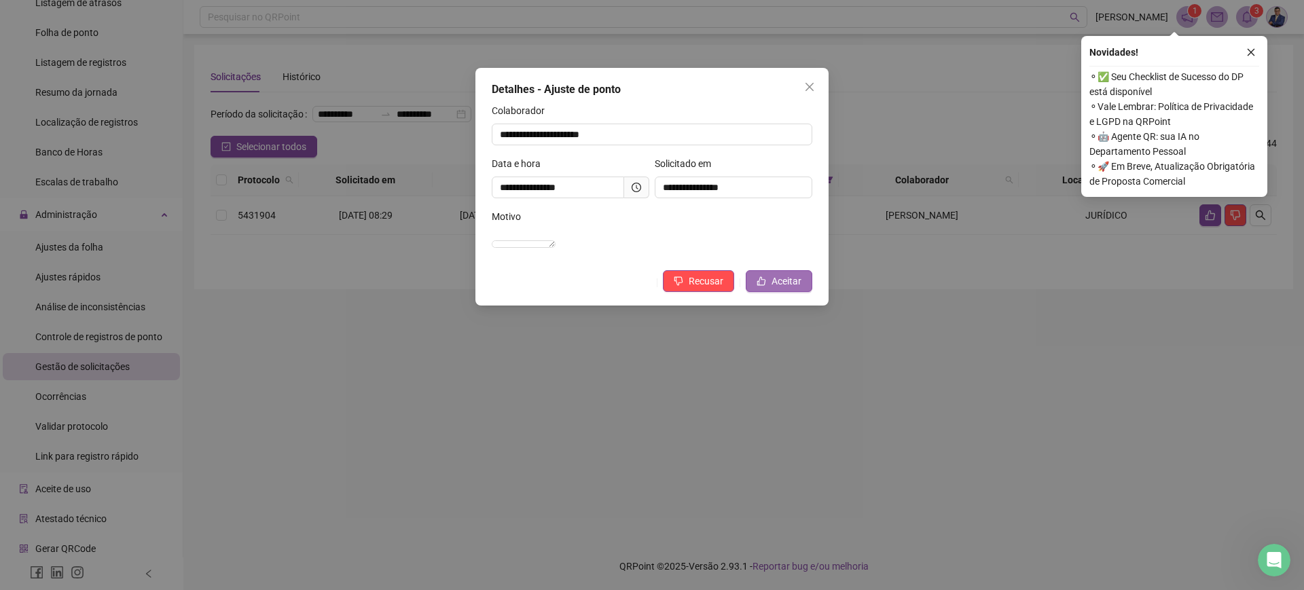
click at [789, 289] on span "Aceitar" at bounding box center [787, 281] width 30 height 15
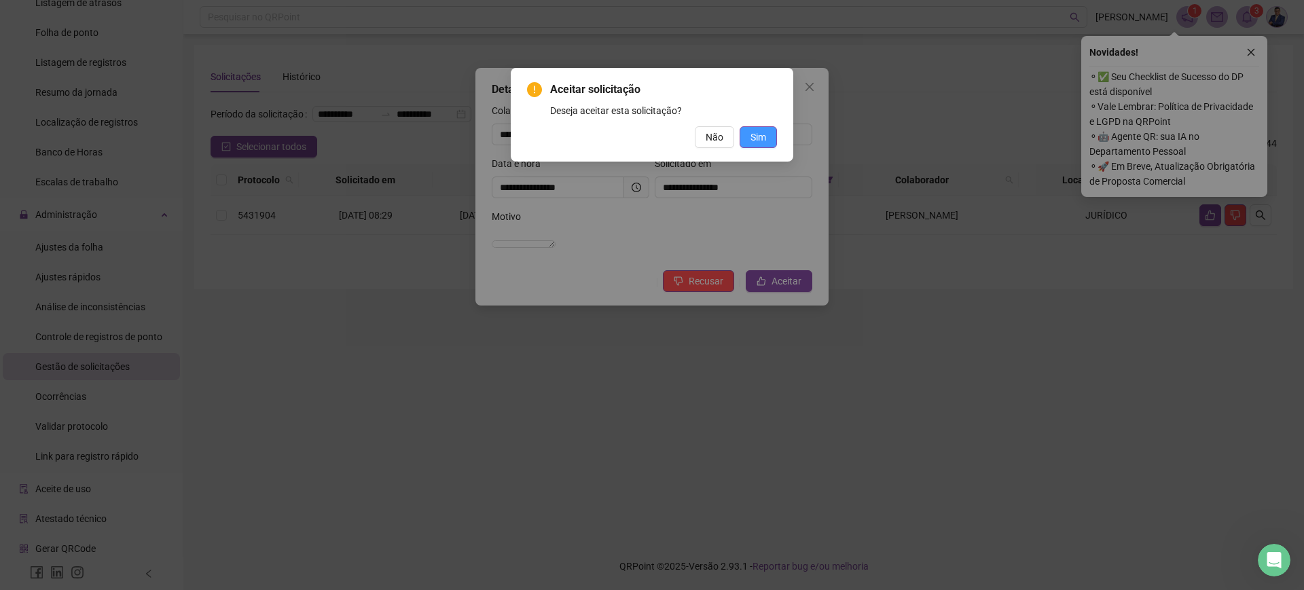
click at [768, 131] on button "Sim" at bounding box center [758, 137] width 37 height 22
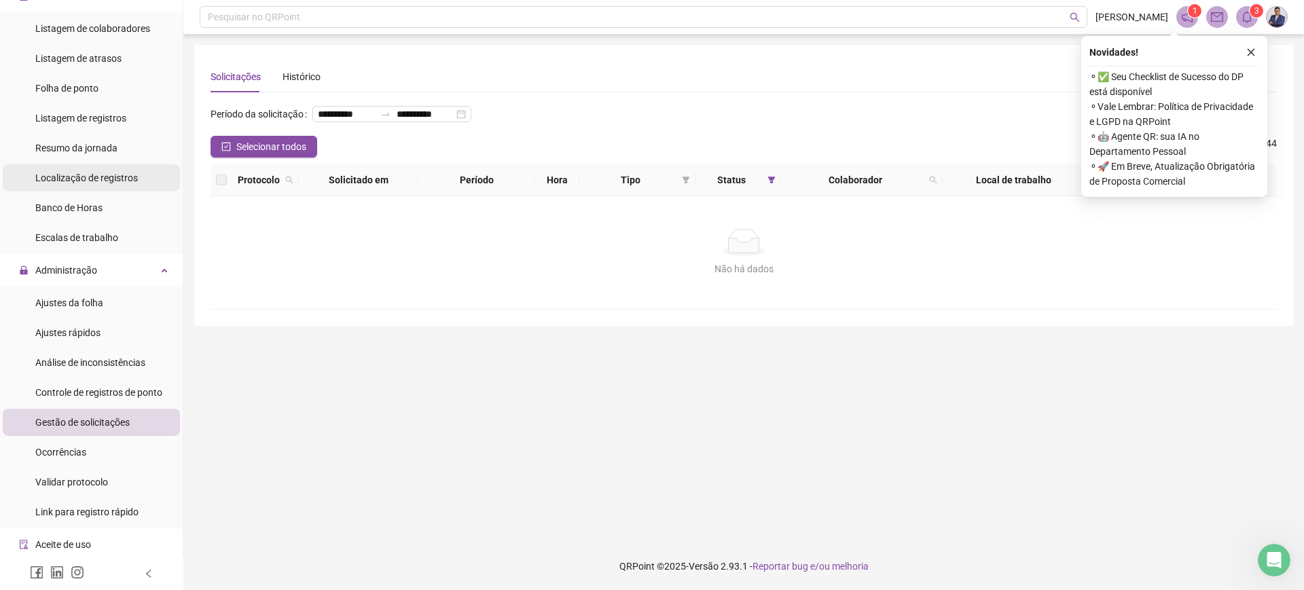
scroll to position [85, 0]
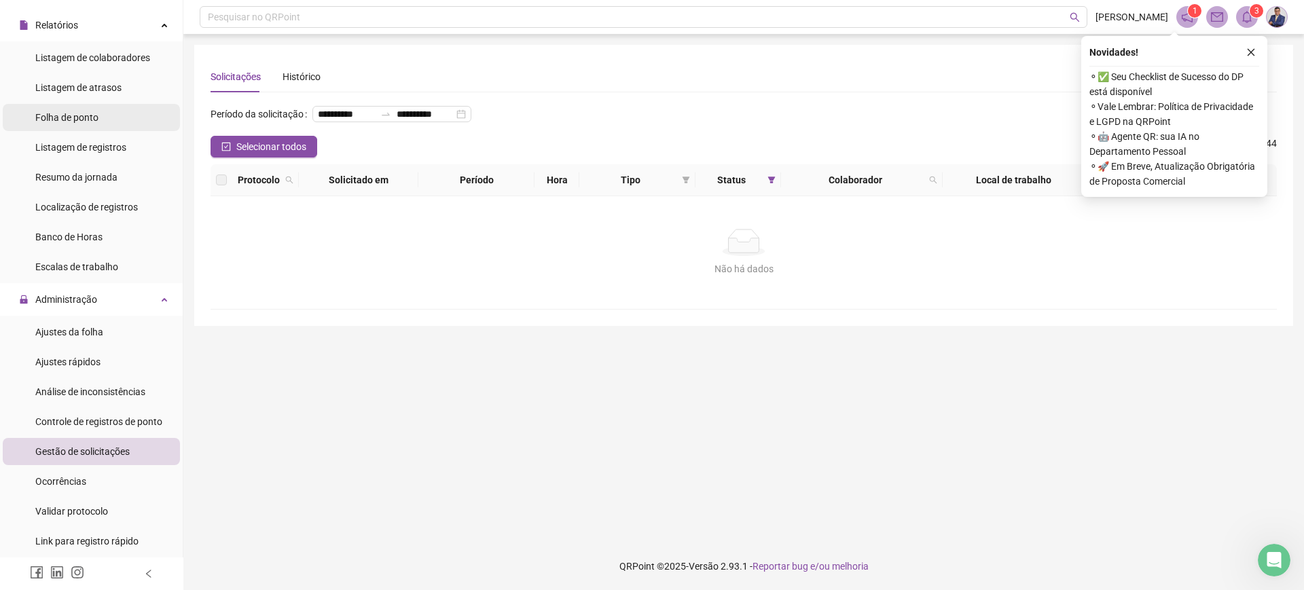
click at [101, 115] on li "Folha de ponto" at bounding box center [91, 117] width 177 height 27
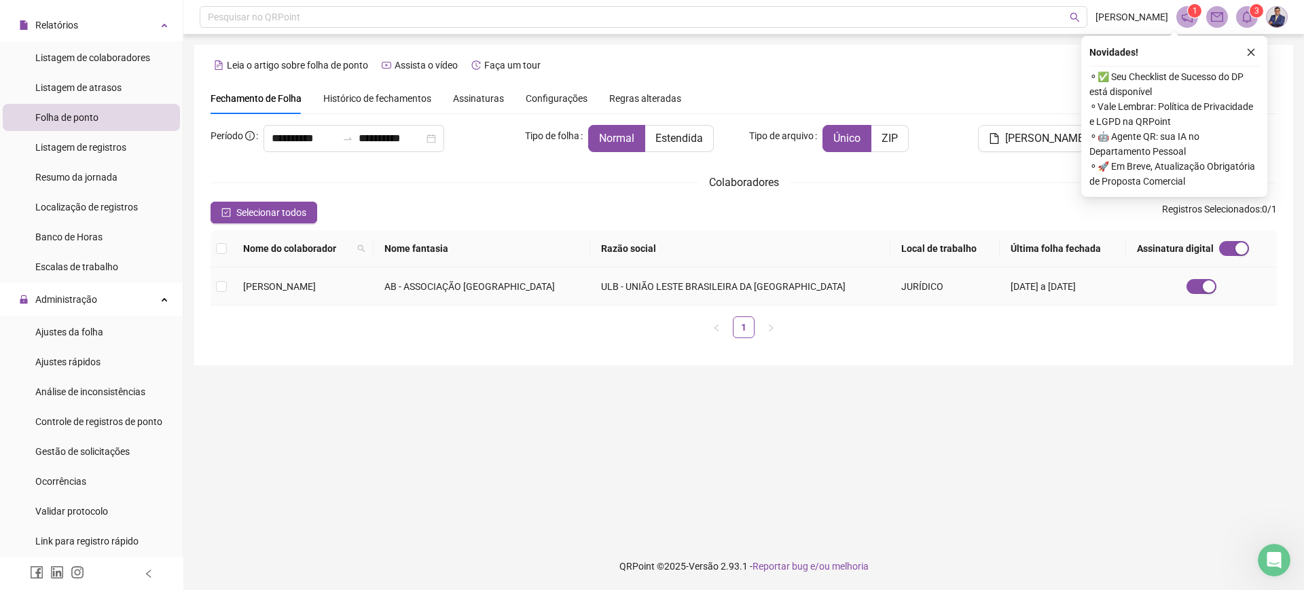
click at [228, 286] on td at bounding box center [222, 287] width 22 height 38
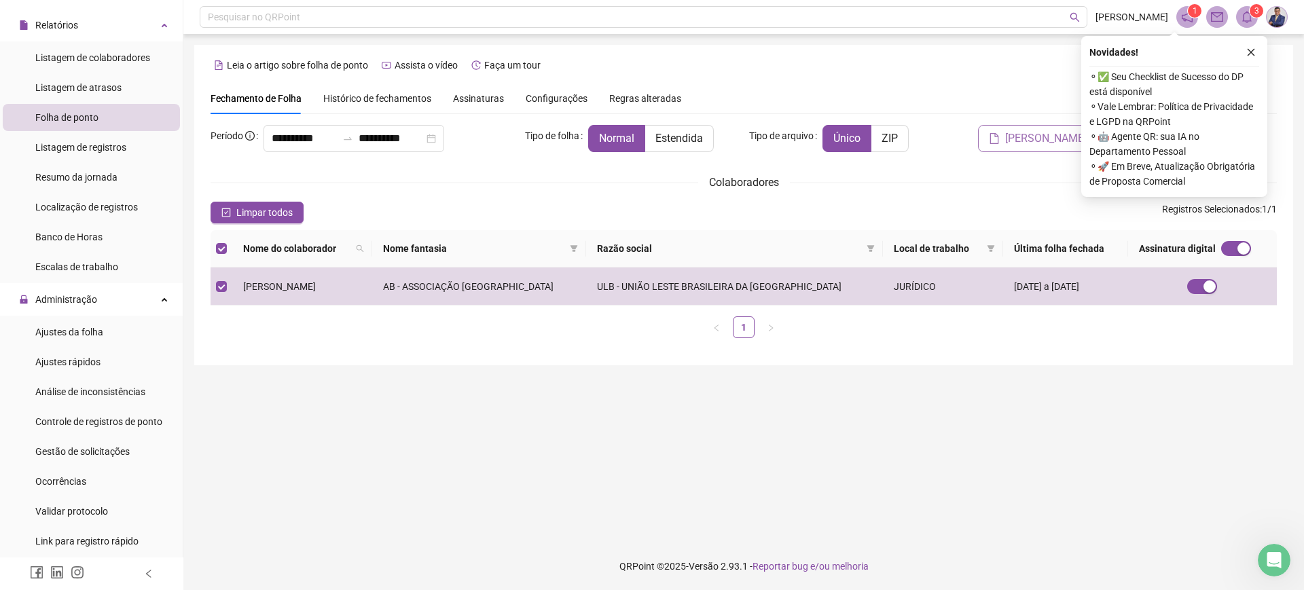
click at [1012, 149] on button "[PERSON_NAME]" at bounding box center [1038, 138] width 120 height 27
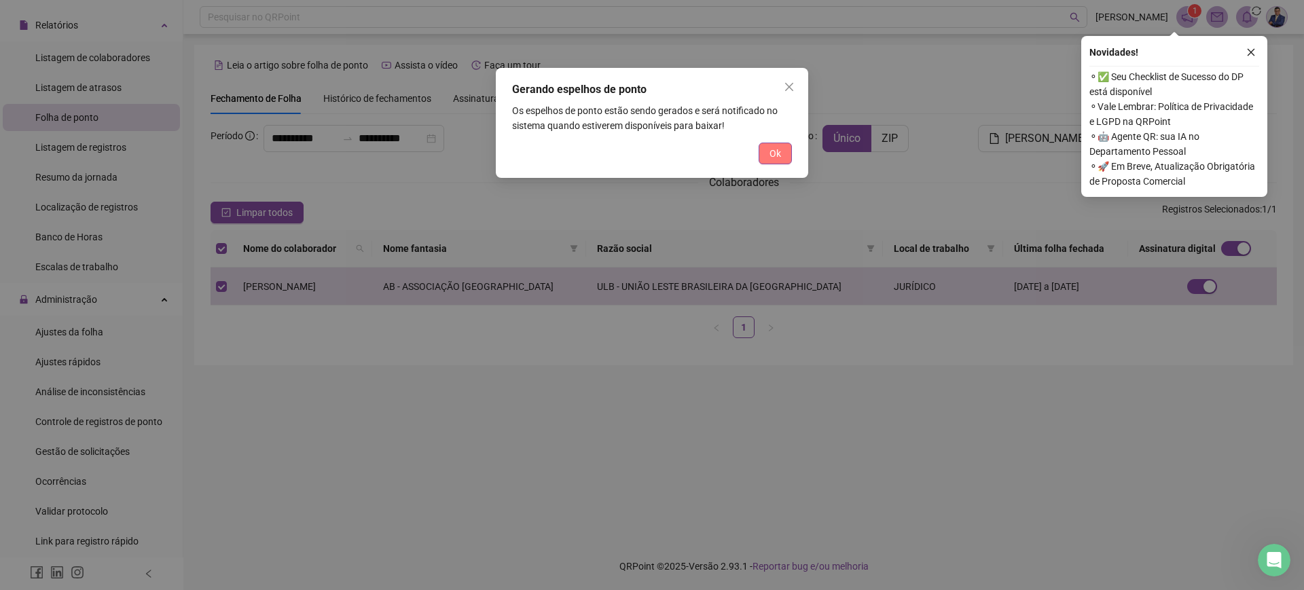
click at [781, 152] on button "Ok" at bounding box center [775, 154] width 33 height 22
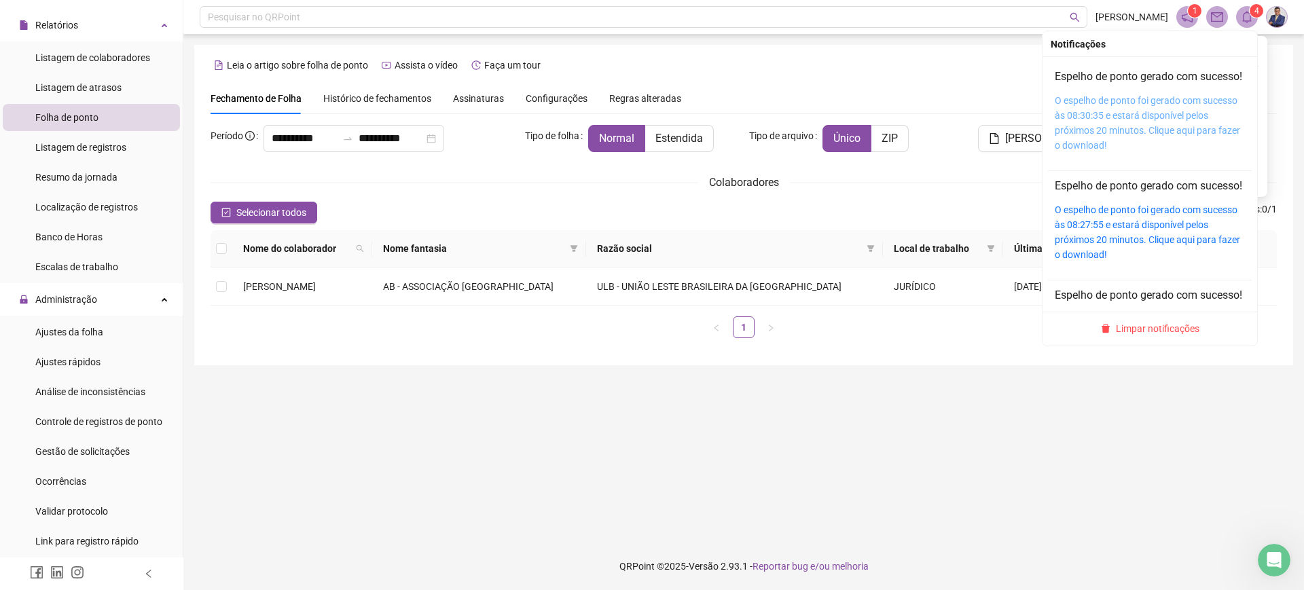
click at [1146, 115] on link "O espelho de ponto foi gerado com sucesso às 08:30:35 e estará disponível pelos…" at bounding box center [1147, 123] width 185 height 56
